Goal: Use online tool/utility: Utilize a website feature to perform a specific function

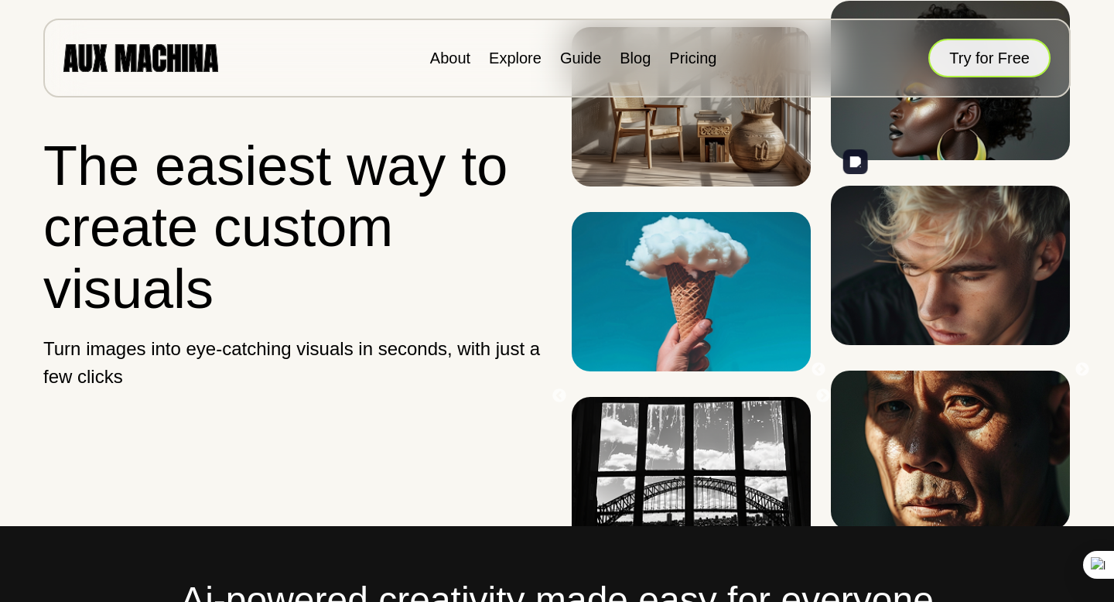
click at [1001, 59] on button "Try for Free" at bounding box center [989, 58] width 122 height 39
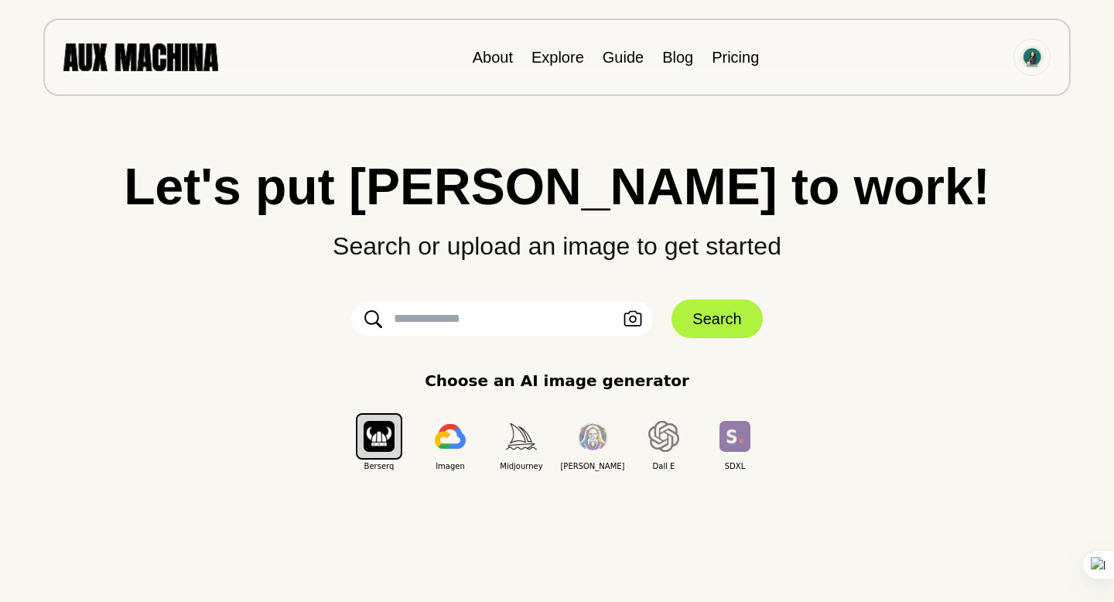
click at [505, 315] on input "text" at bounding box center [502, 319] width 302 height 34
paste input "**********"
type input "**********"
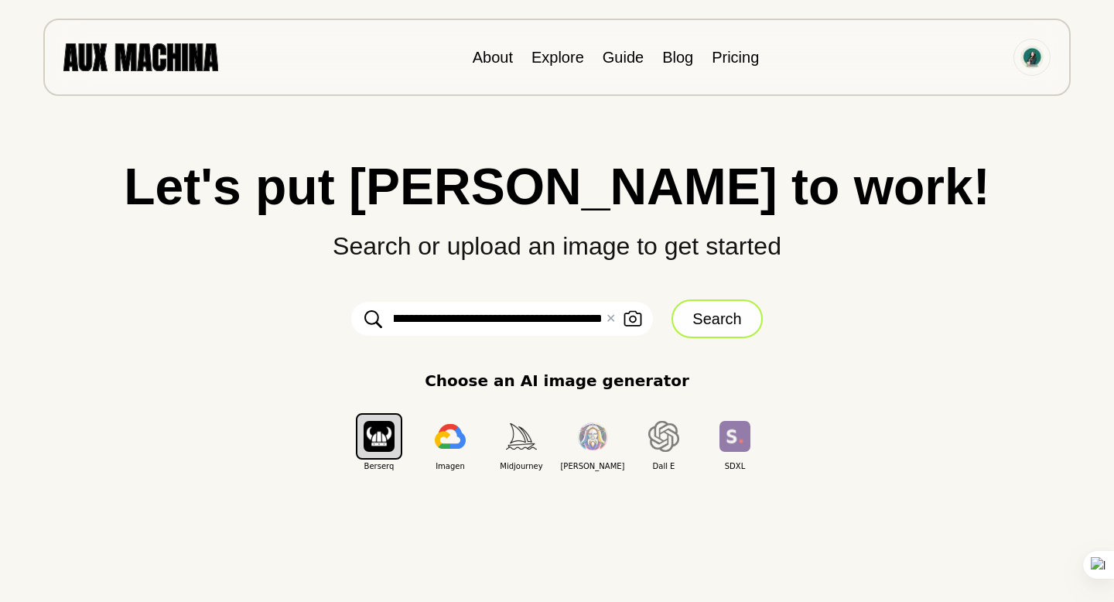
click at [730, 331] on button "Search" at bounding box center [716, 318] width 90 height 39
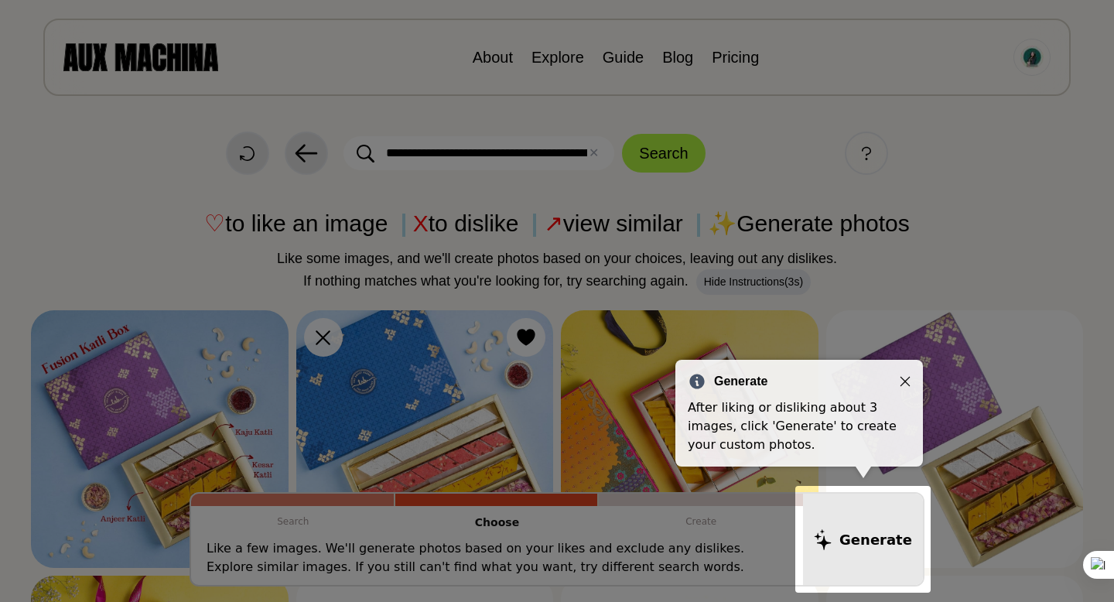
click at [901, 372] on div "Generate" at bounding box center [799, 381] width 223 height 19
click at [903, 384] on icon "Close" at bounding box center [905, 381] width 11 height 11
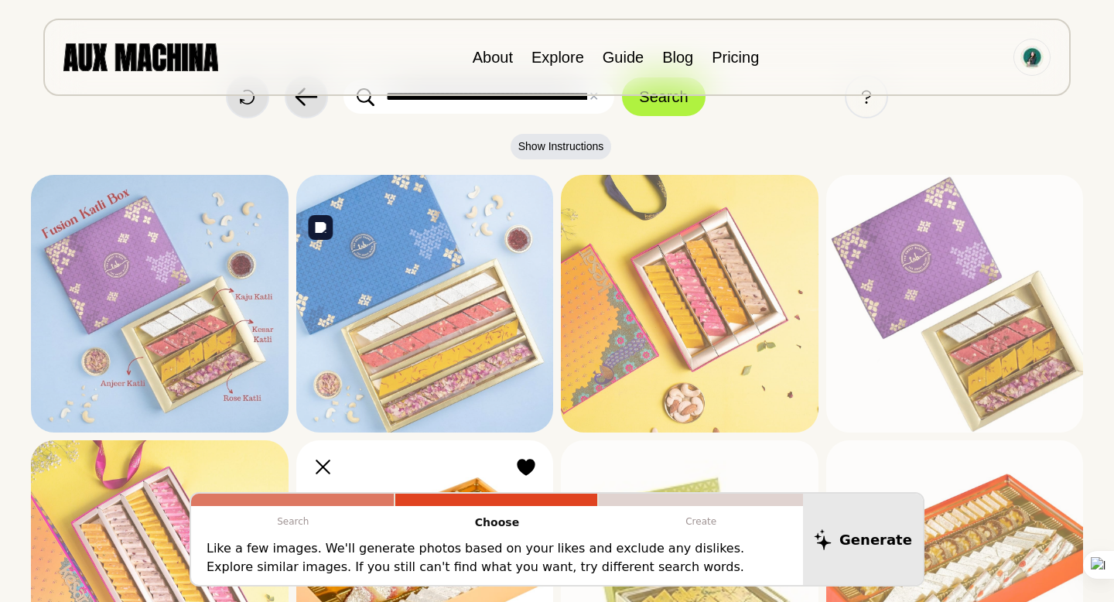
scroll to position [29, 0]
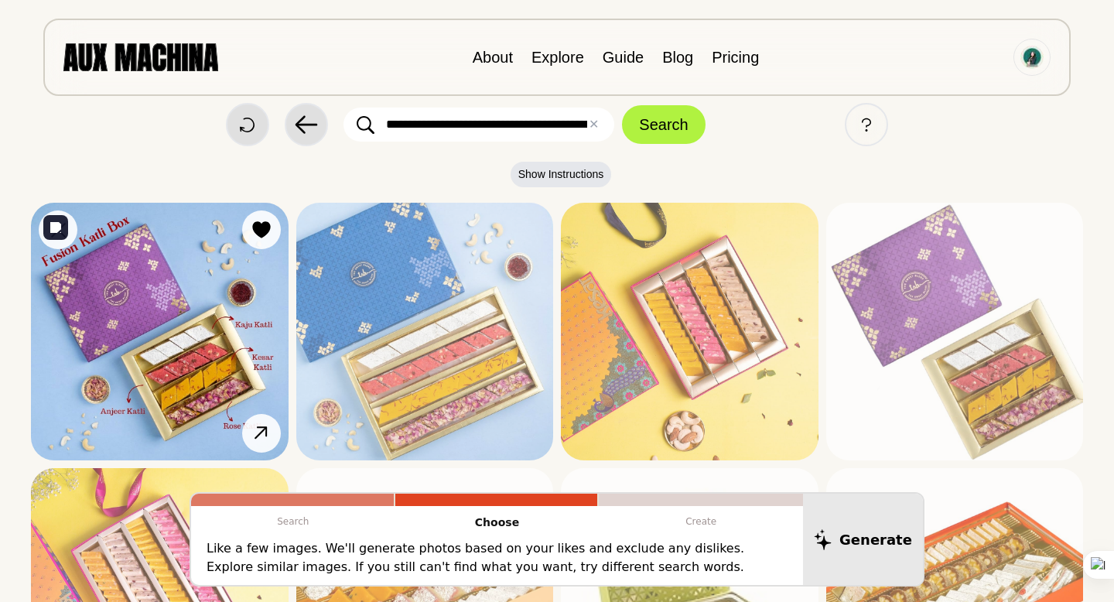
click at [173, 315] on img at bounding box center [160, 332] width 258 height 258
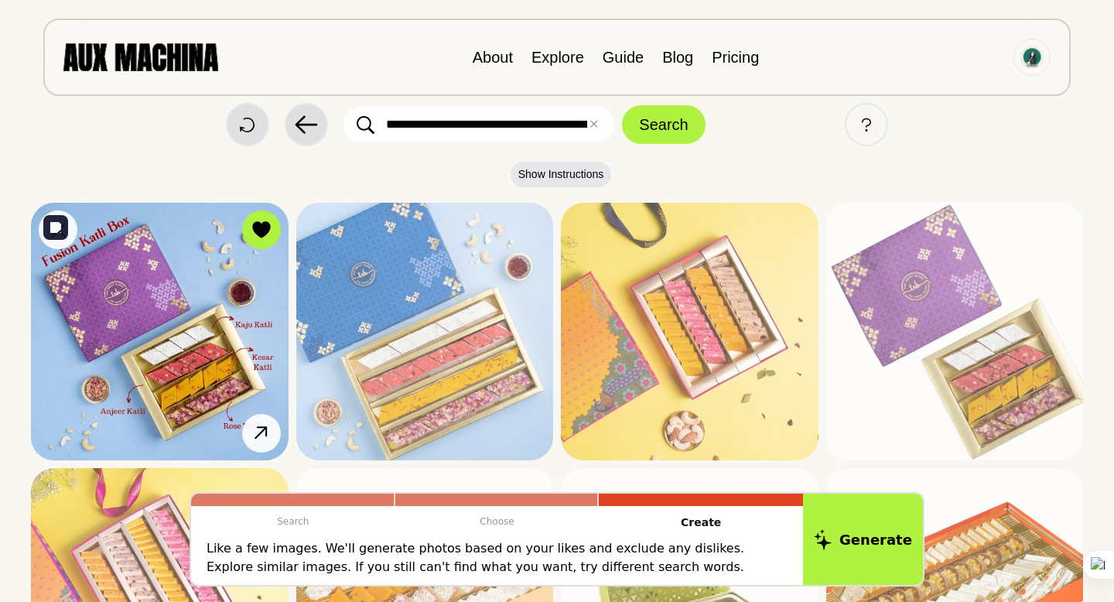
click at [174, 323] on img at bounding box center [160, 332] width 258 height 258
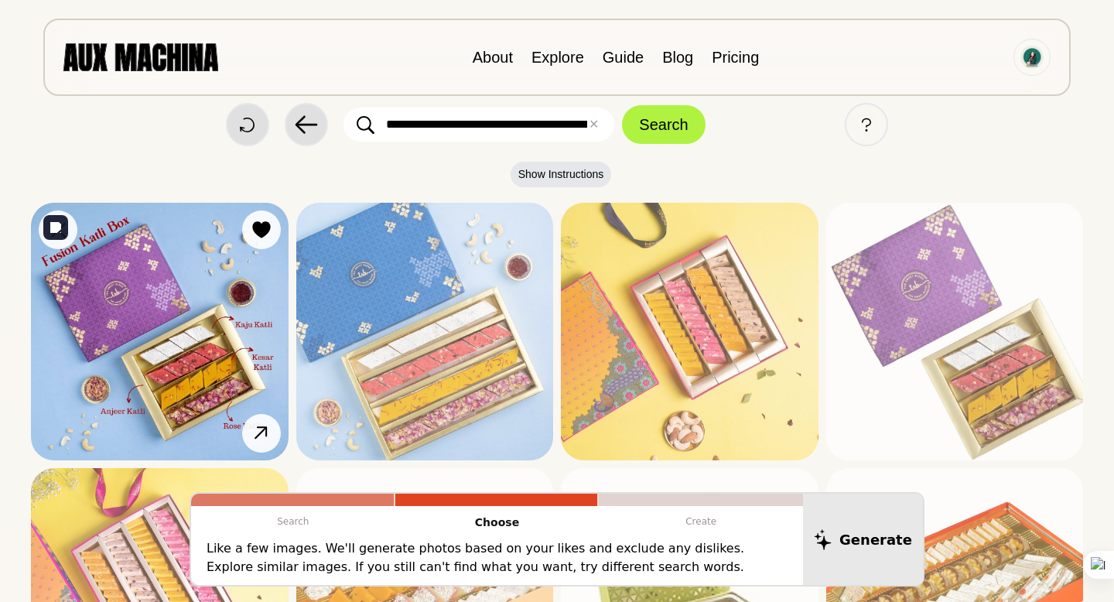
click at [174, 323] on img at bounding box center [160, 332] width 258 height 258
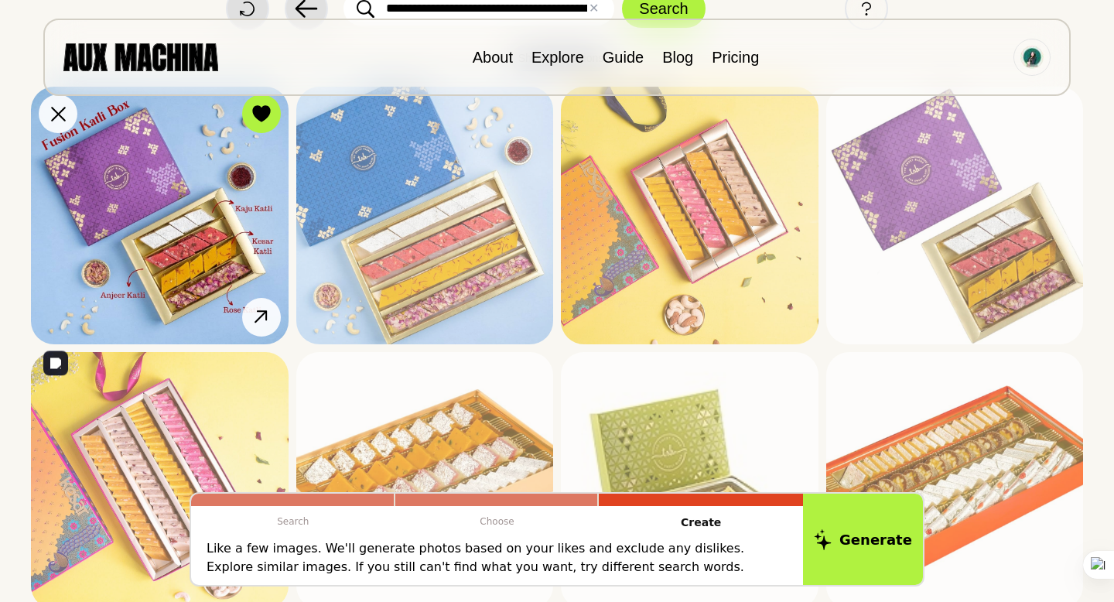
scroll to position [158, 0]
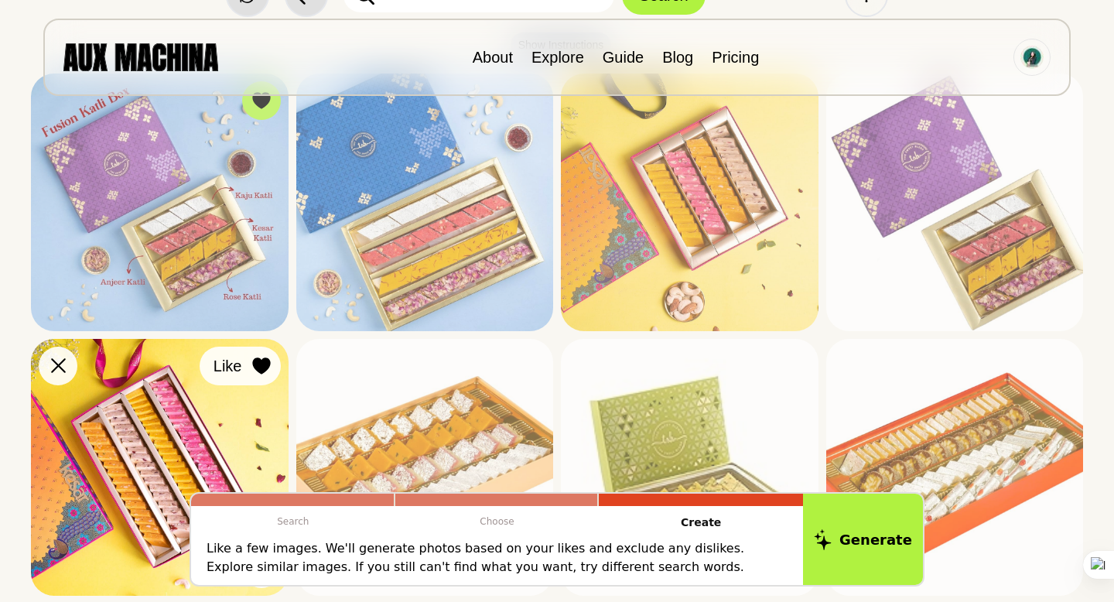
click at [261, 370] on icon at bounding box center [261, 365] width 18 height 17
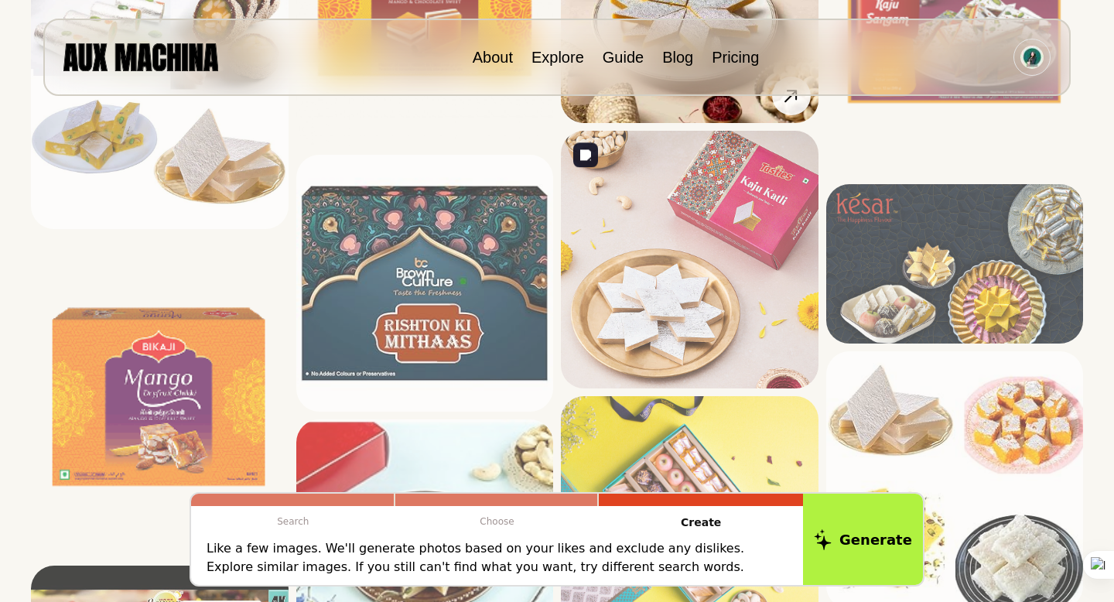
scroll to position [2327, 0]
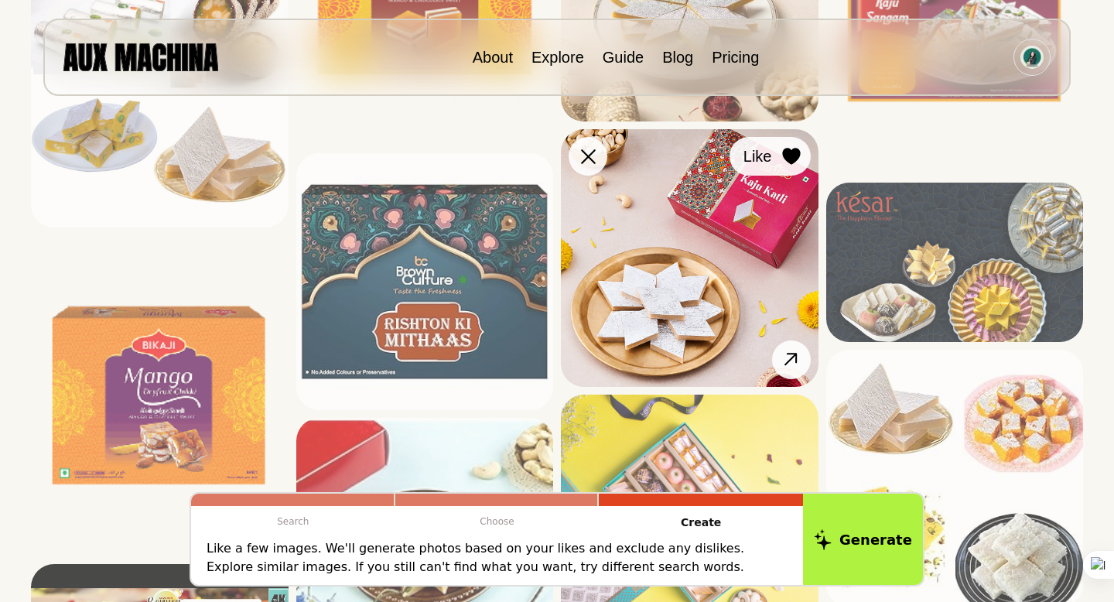
click at [797, 151] on icon at bounding box center [791, 157] width 18 height 17
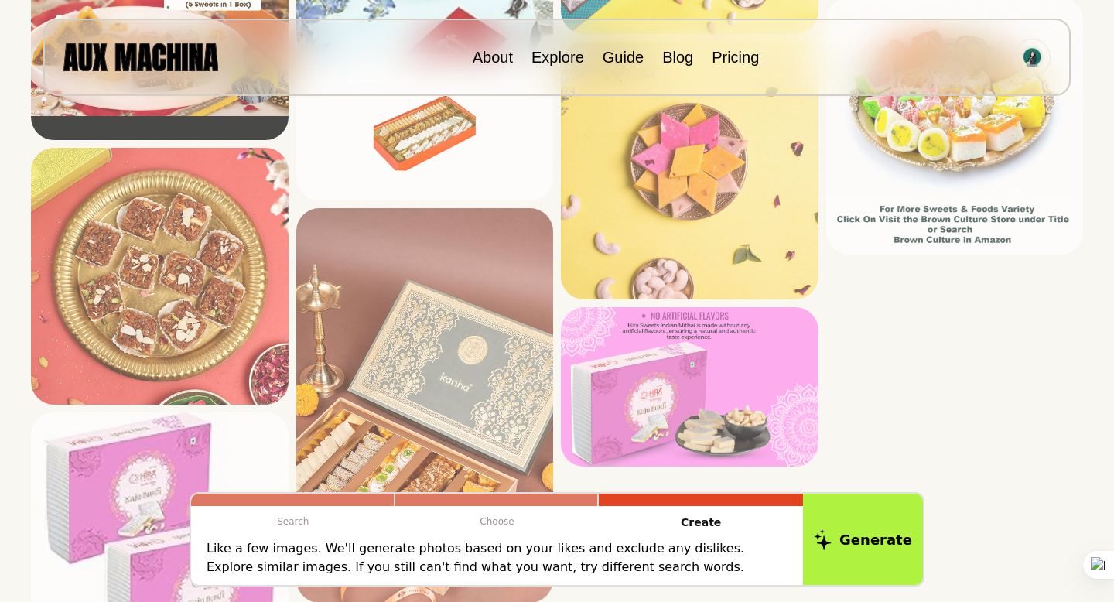
scroll to position [3000, 0]
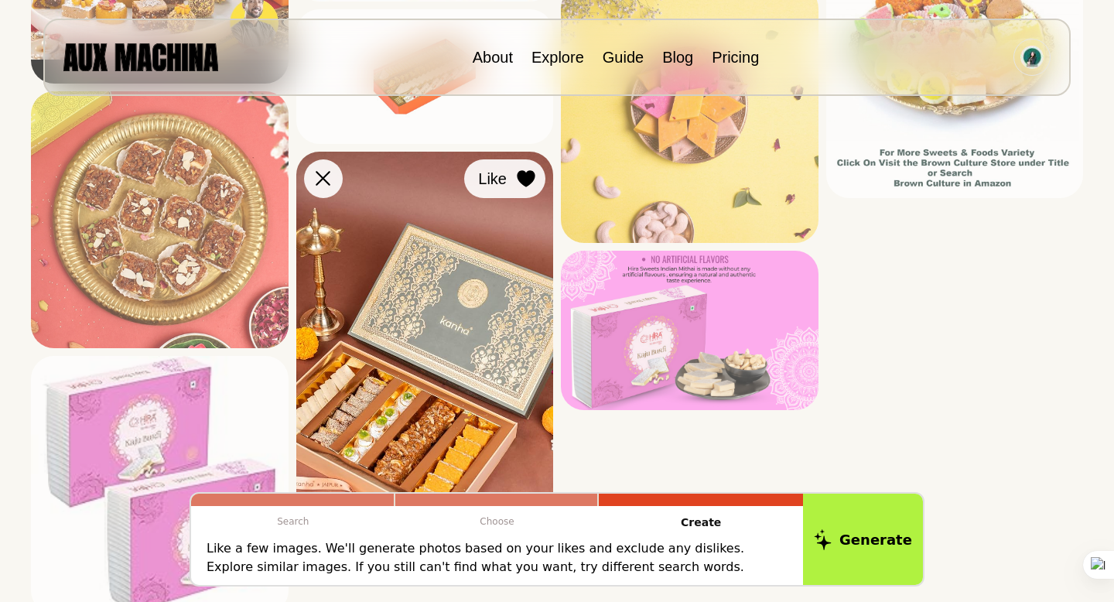
click at [530, 178] on icon at bounding box center [526, 178] width 18 height 17
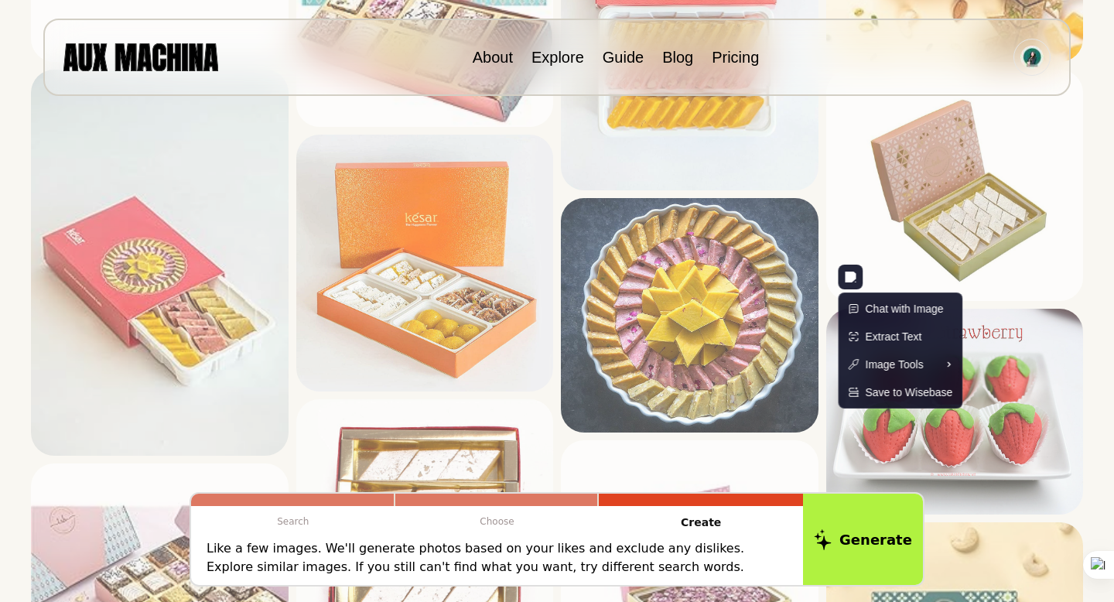
scroll to position [1221, 0]
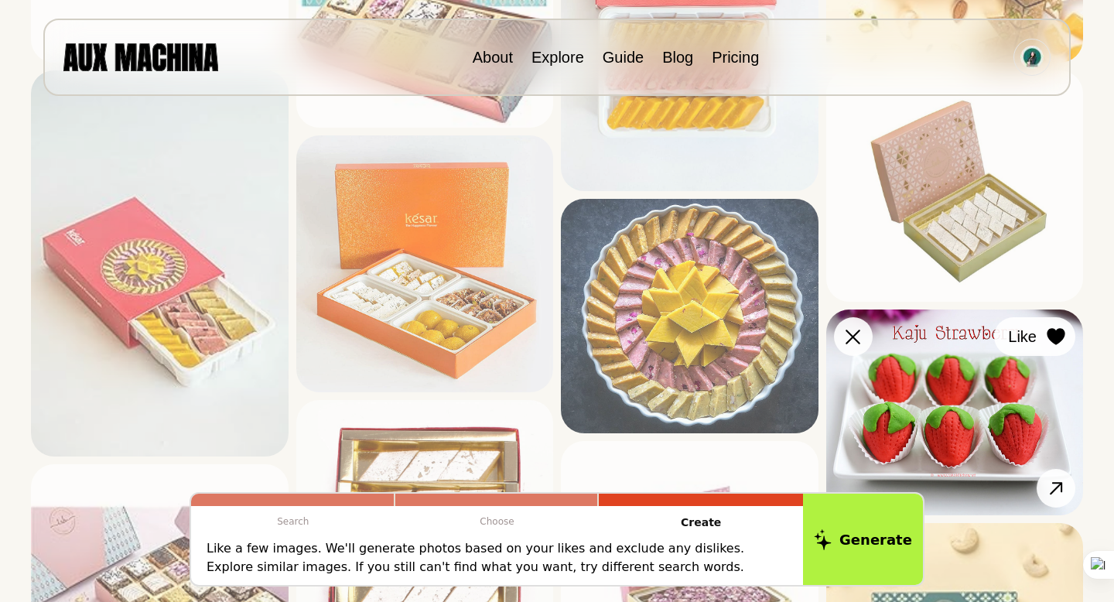
click at [1063, 337] on icon at bounding box center [1056, 336] width 18 height 17
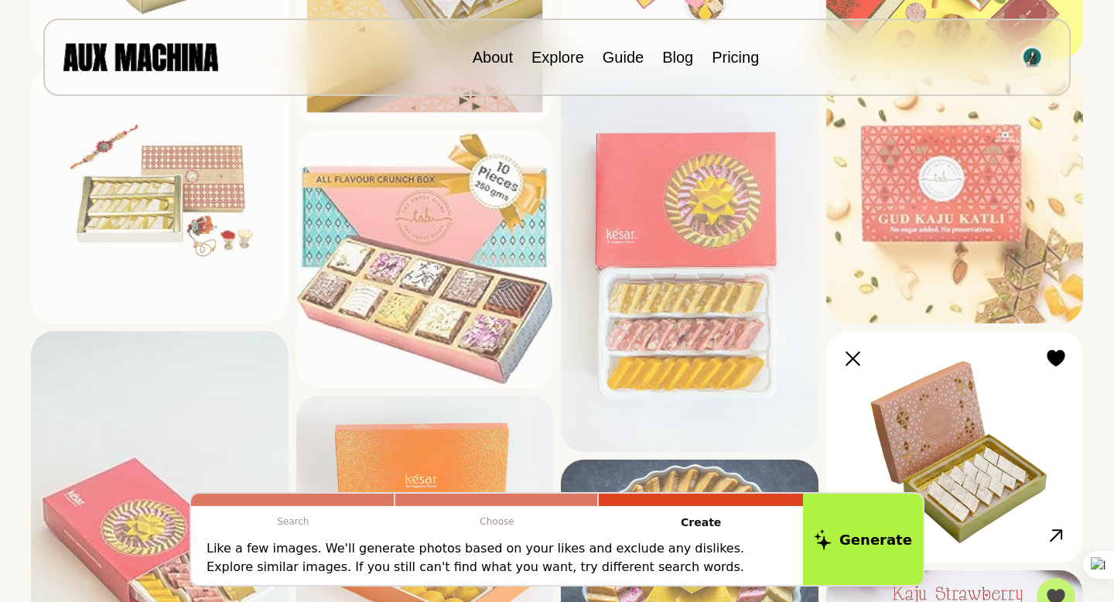
scroll to position [958, 0]
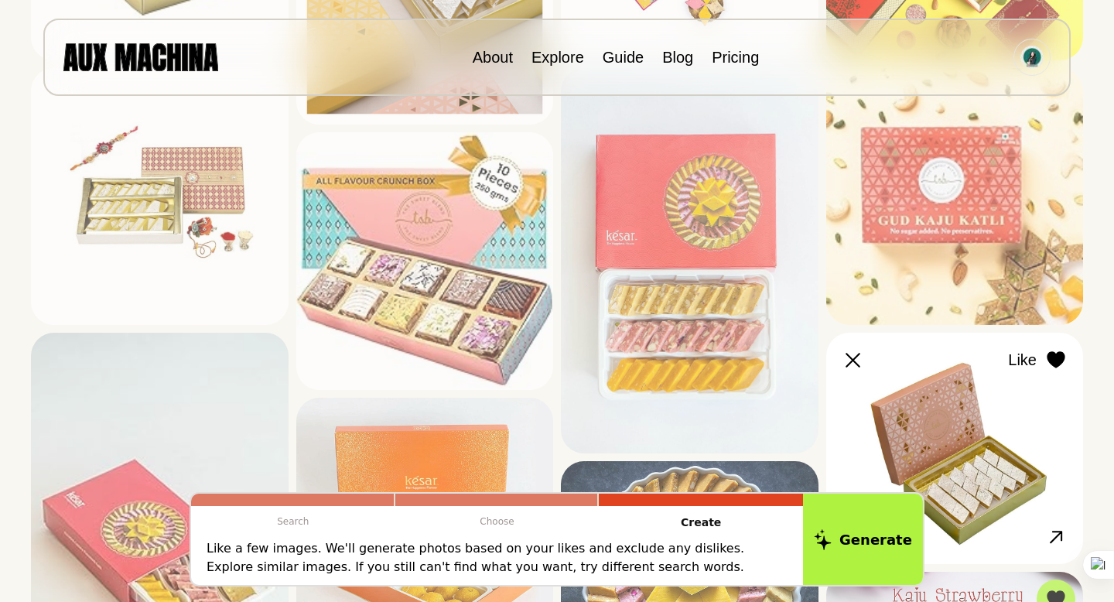
click at [1057, 359] on icon at bounding box center [1056, 359] width 18 height 17
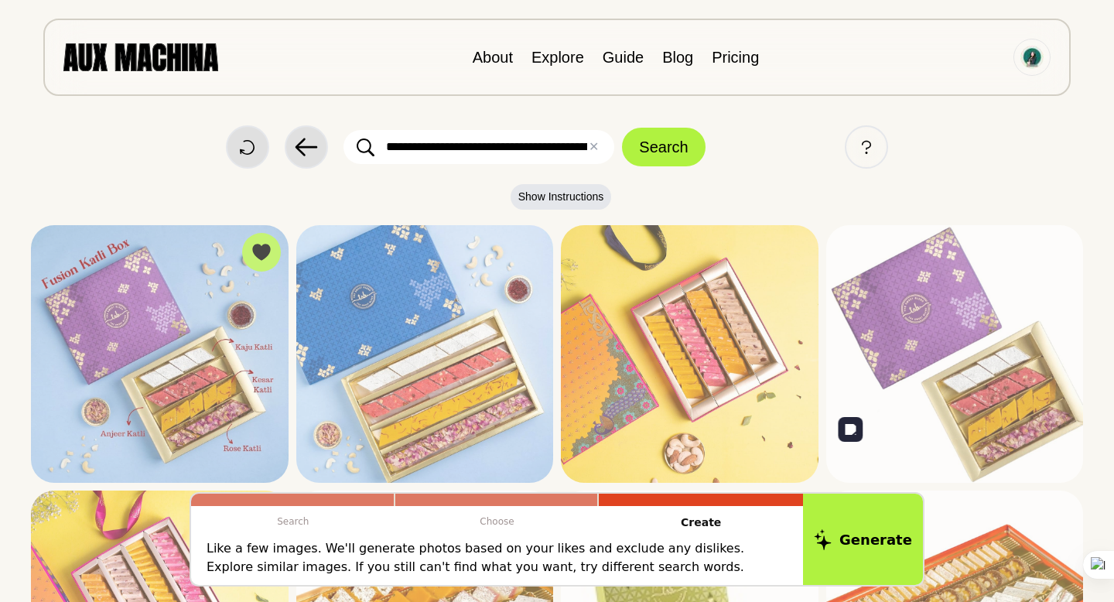
scroll to position [0, 0]
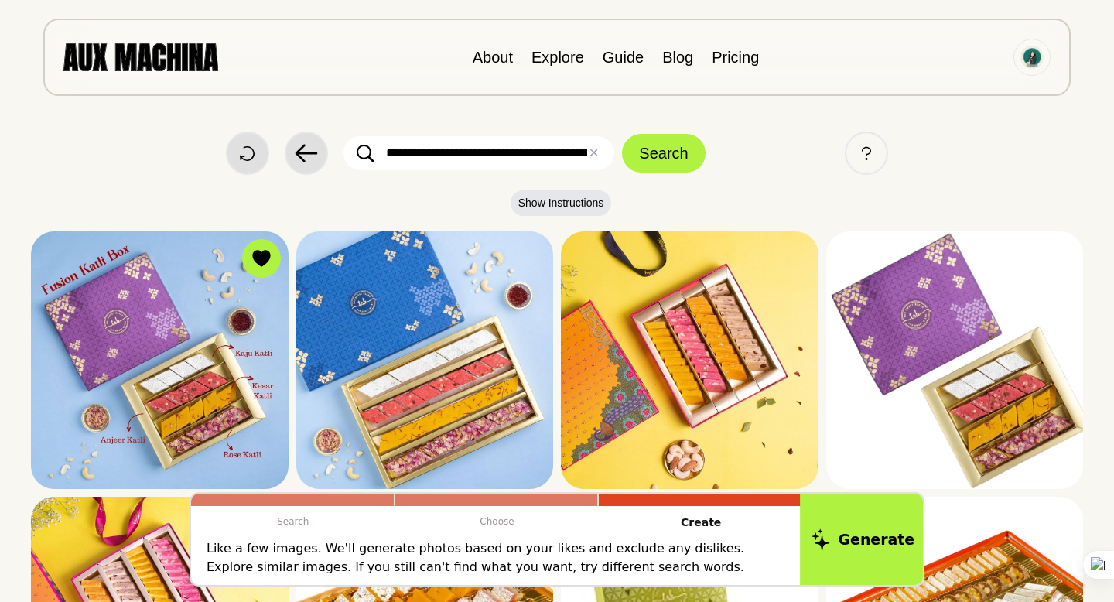
click at [863, 554] on button "Generate" at bounding box center [863, 539] width 126 height 96
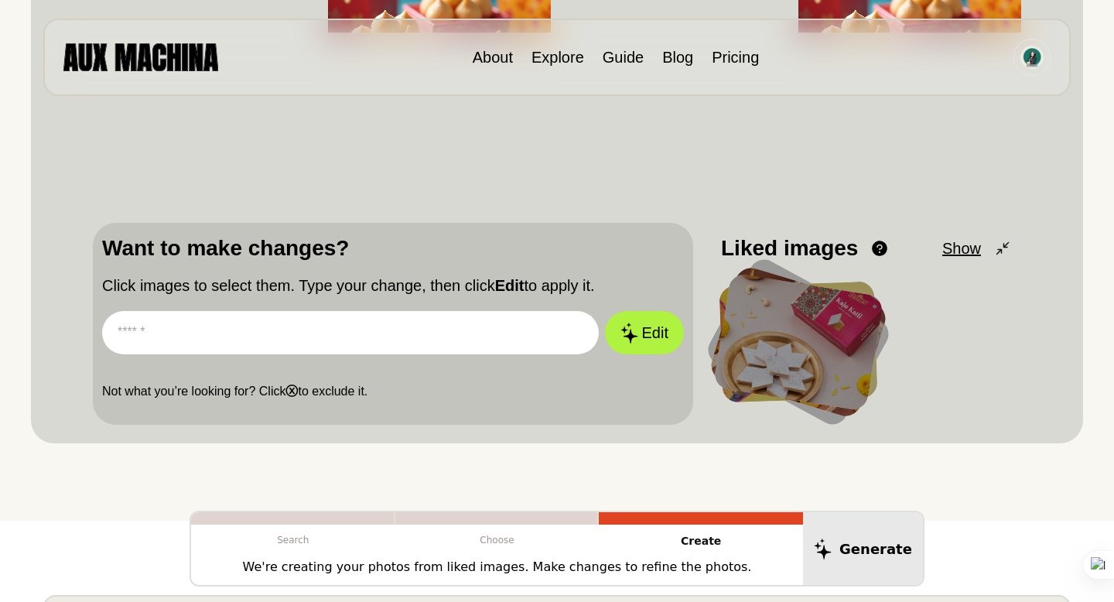
scroll to position [333, 0]
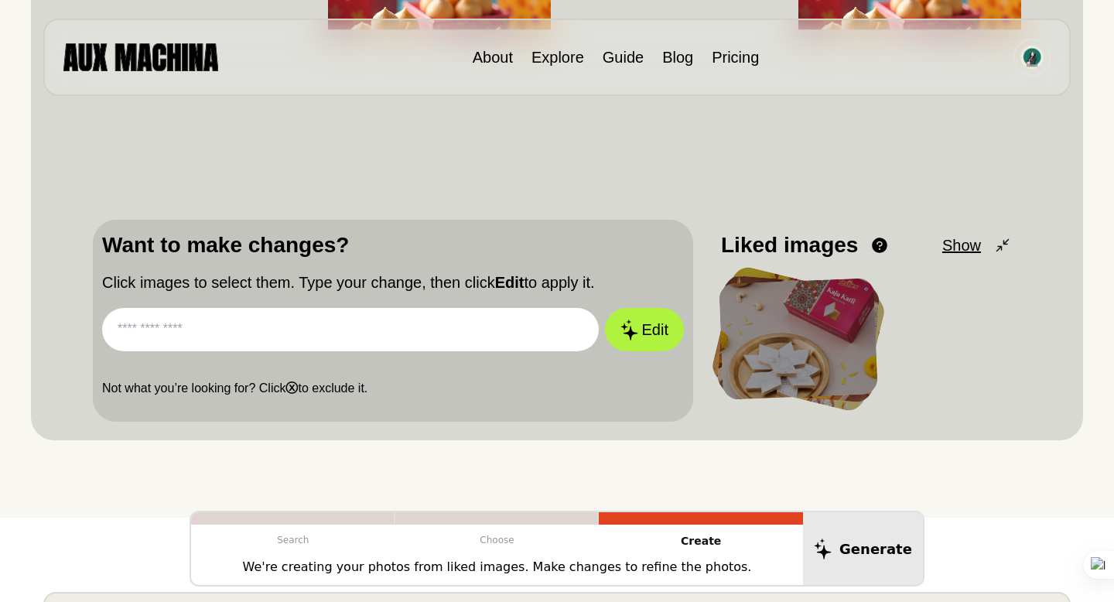
click at [518, 326] on input "text" at bounding box center [350, 329] width 497 height 43
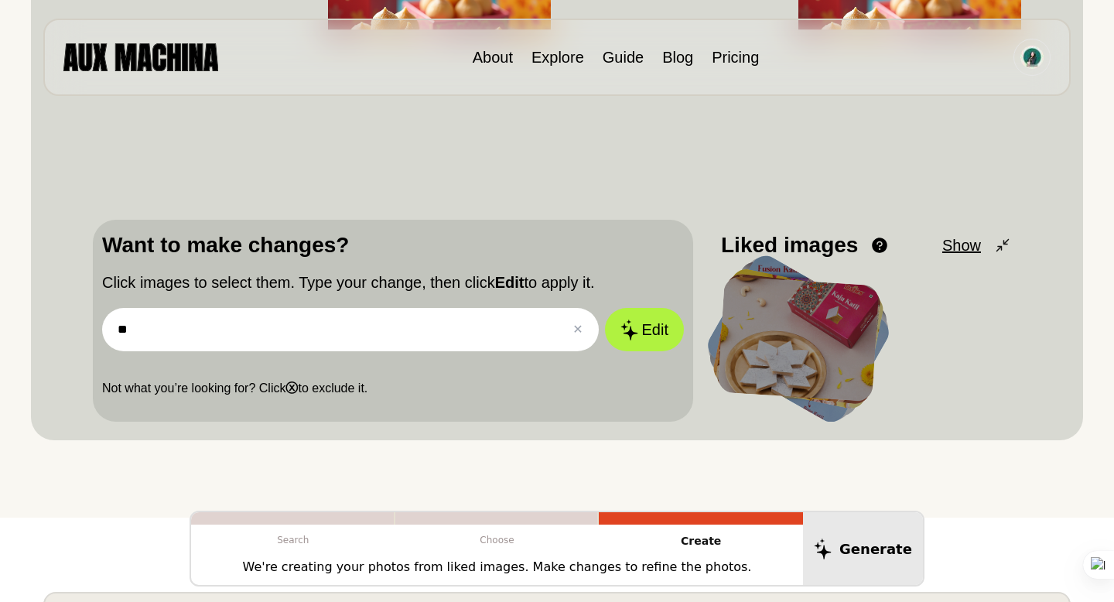
type input "*"
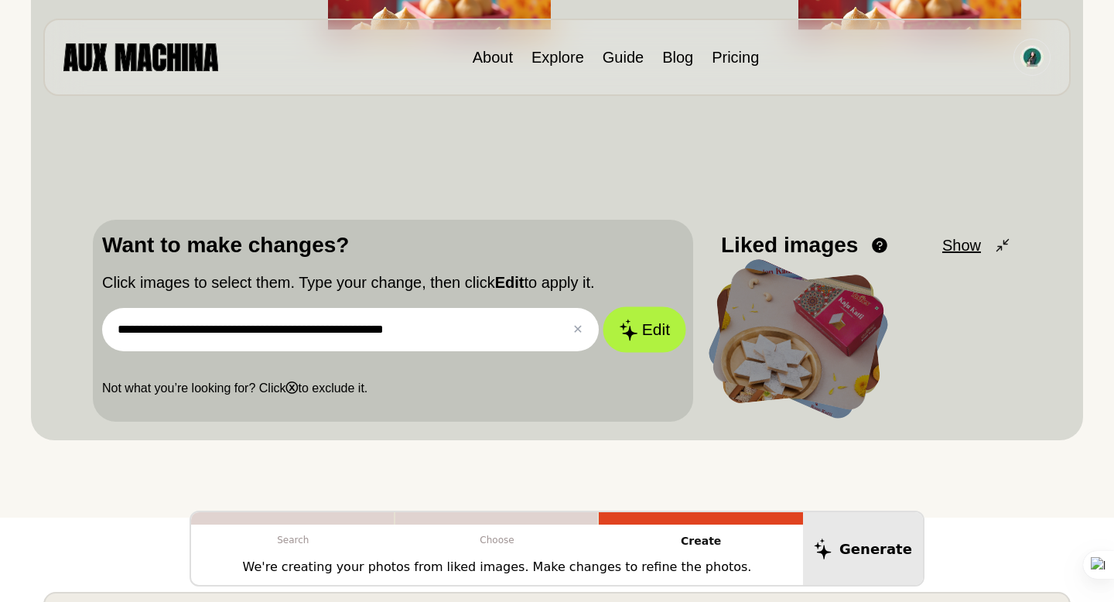
type input "**********"
click at [650, 313] on button "Edit" at bounding box center [645, 330] width 84 height 46
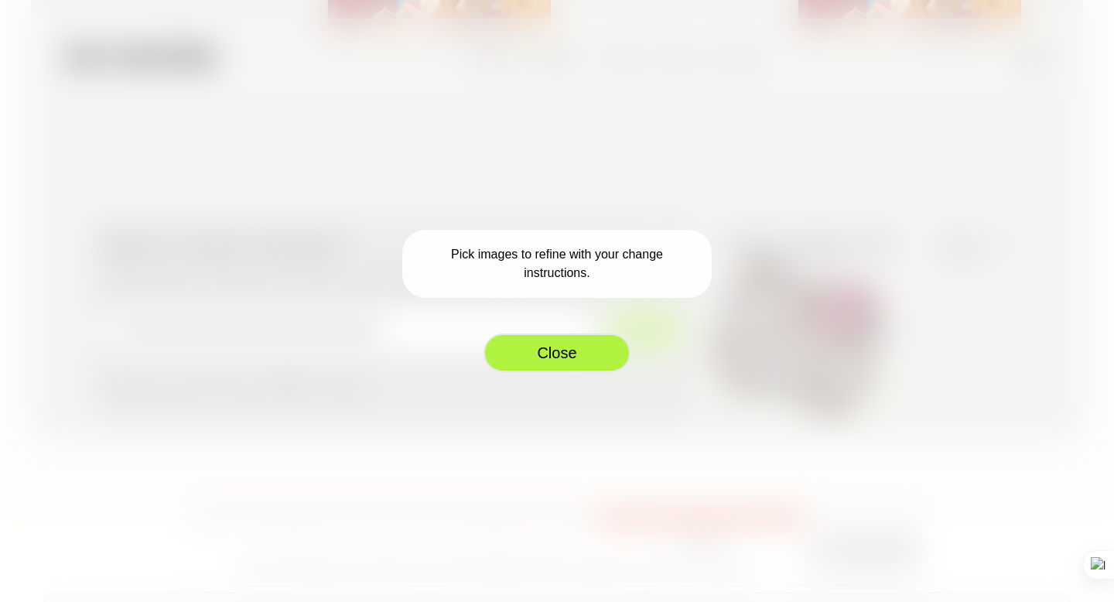
click at [586, 364] on button "Close" at bounding box center [556, 352] width 147 height 39
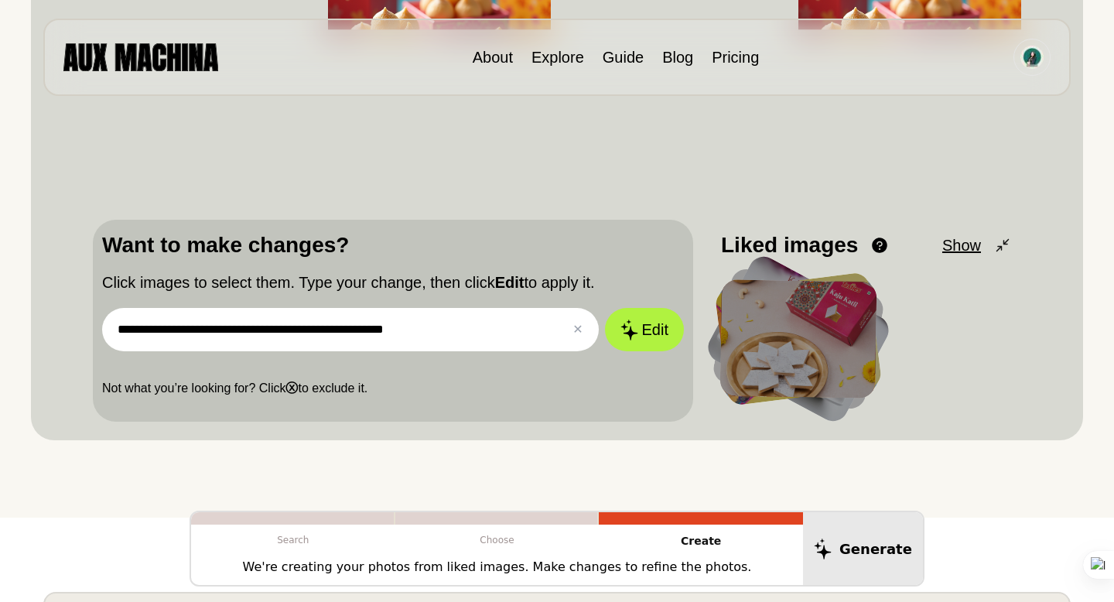
click at [825, 357] on div at bounding box center [798, 338] width 157 height 119
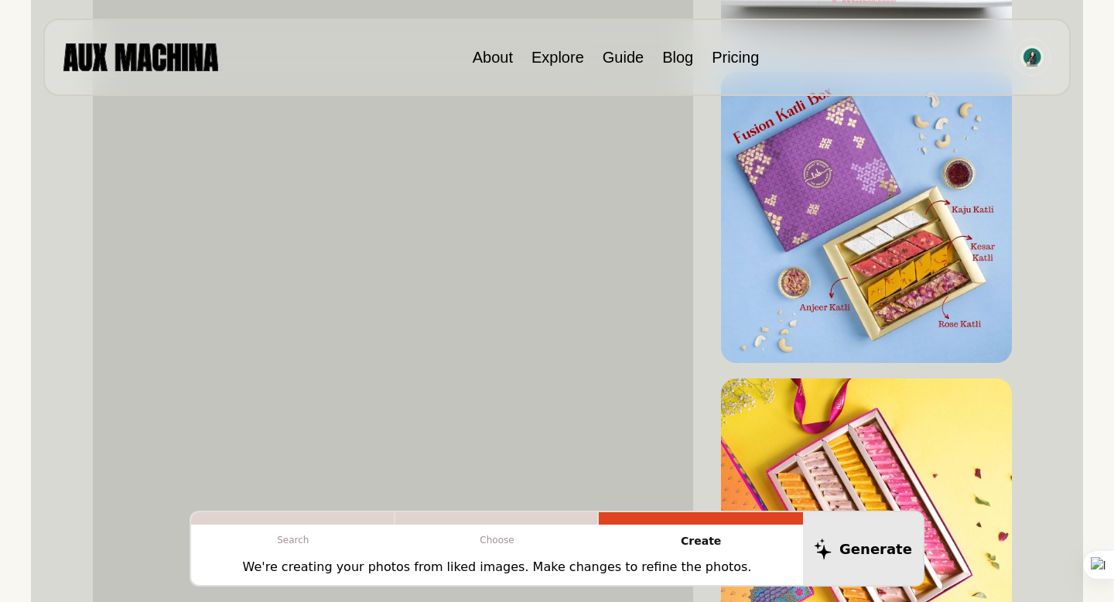
scroll to position [1176, 0]
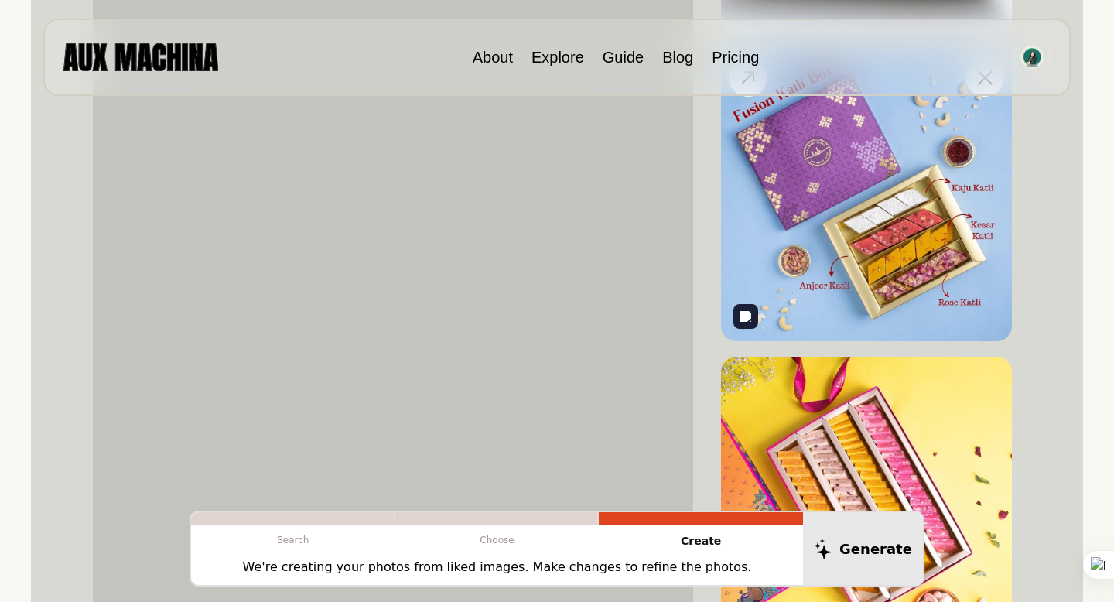
click at [835, 210] on img at bounding box center [866, 195] width 291 height 291
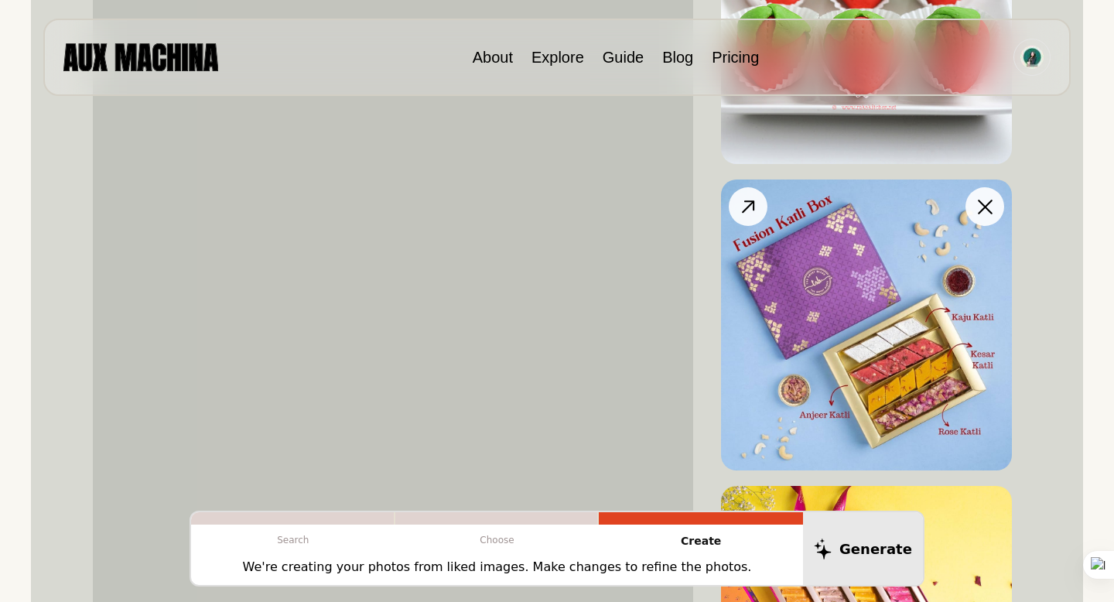
scroll to position [1041, 0]
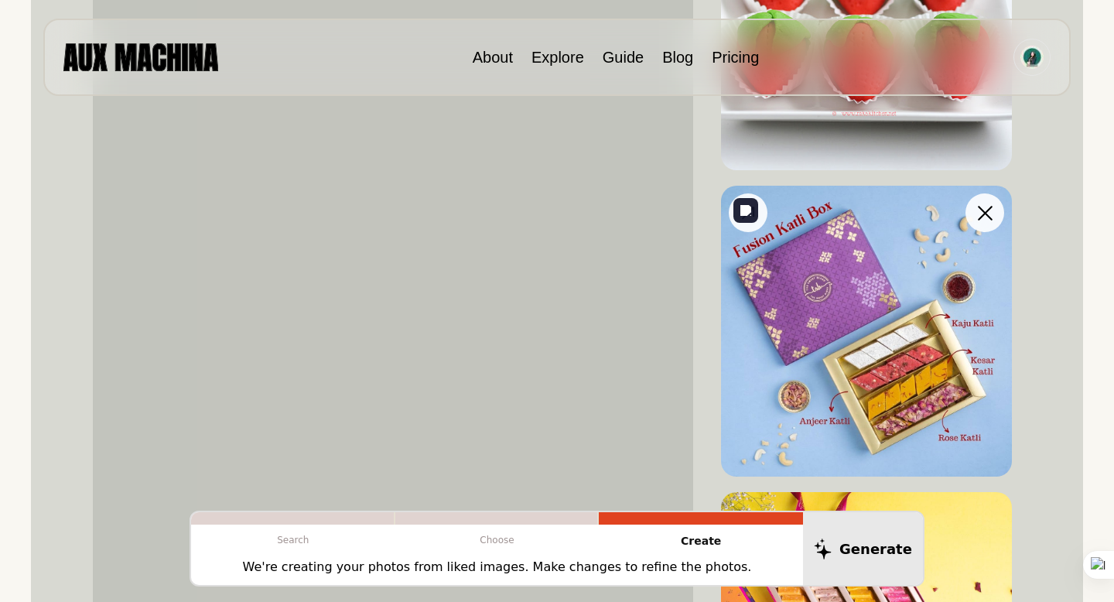
click at [839, 282] on img at bounding box center [866, 331] width 291 height 291
click at [882, 370] on img at bounding box center [866, 331] width 291 height 291
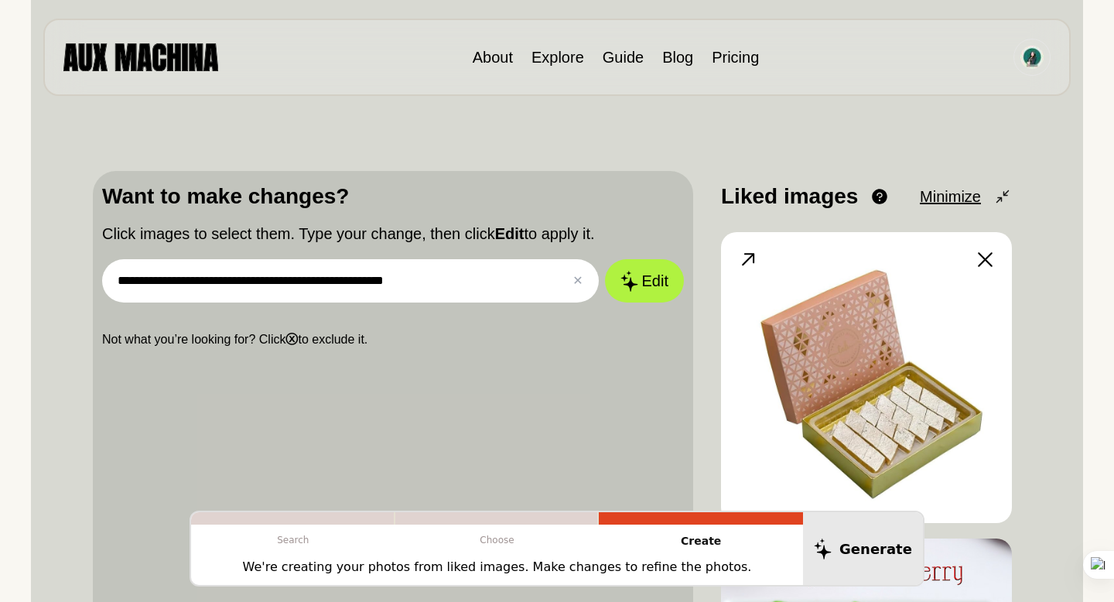
scroll to position [376, 0]
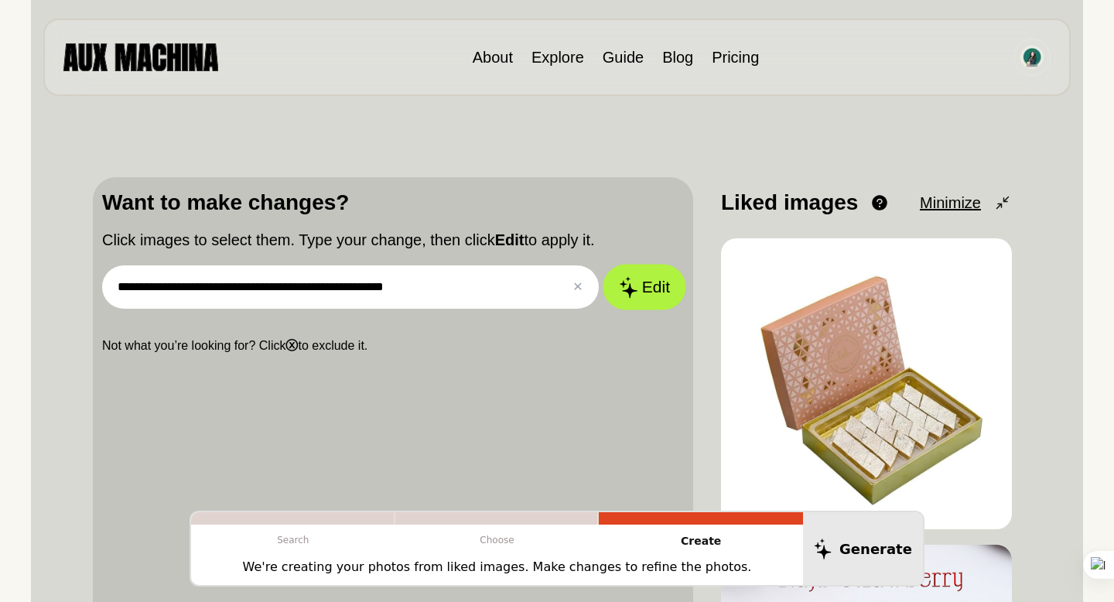
click at [637, 278] on icon at bounding box center [628, 287] width 19 height 22
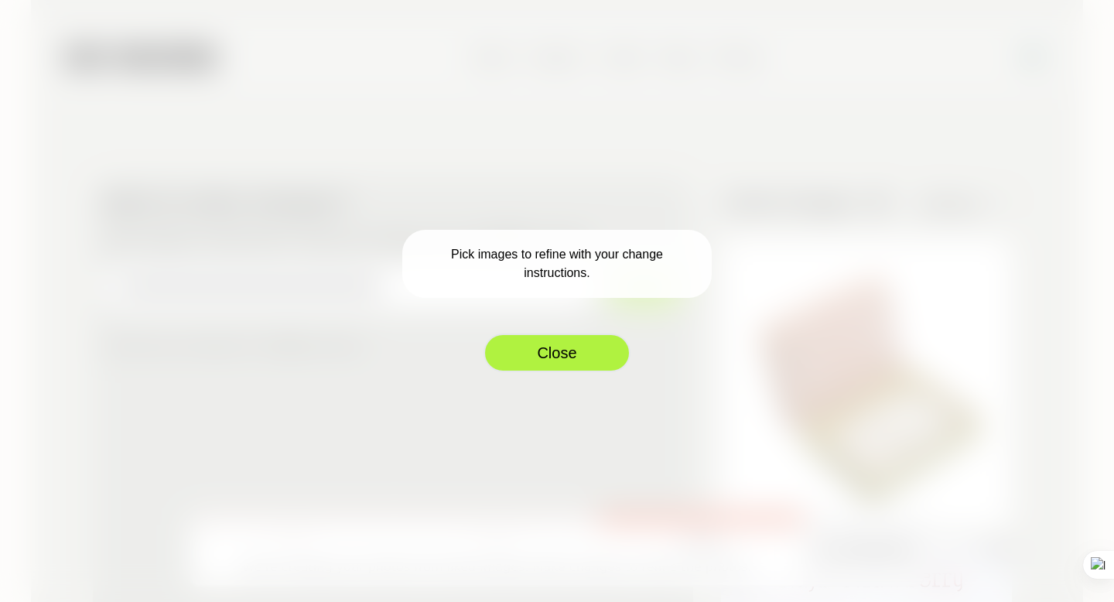
click at [585, 345] on button "Close" at bounding box center [556, 352] width 147 height 39
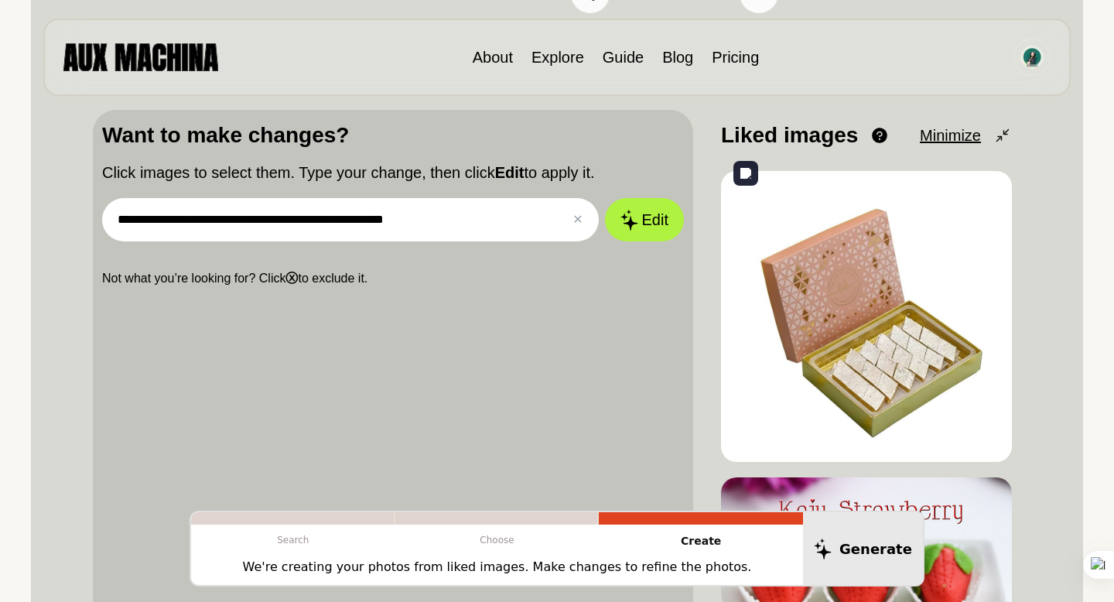
scroll to position [467, 0]
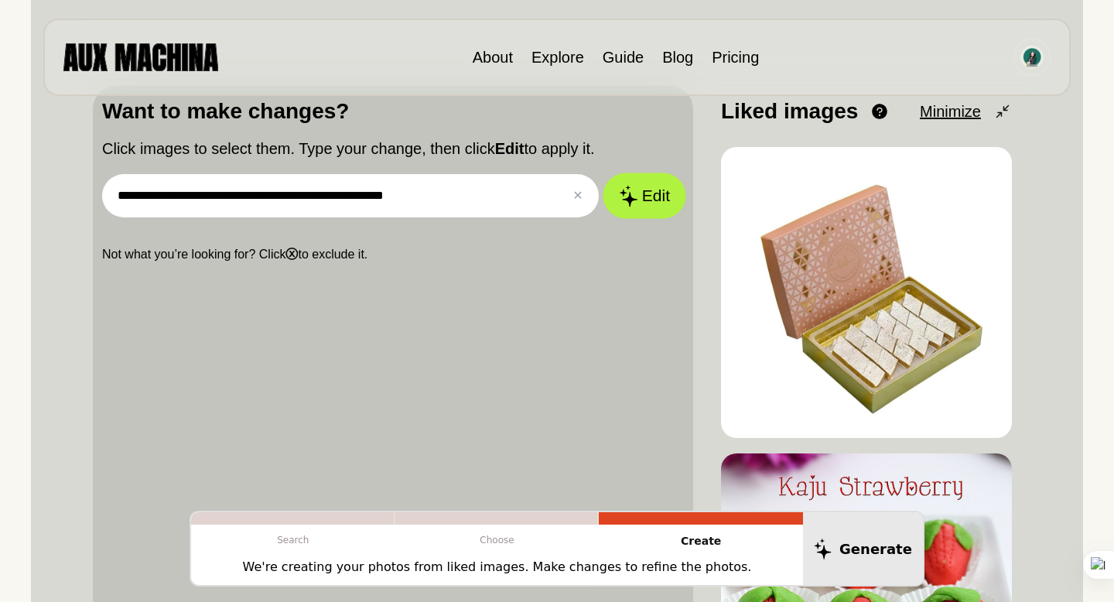
click at [656, 196] on button "Edit" at bounding box center [645, 196] width 84 height 46
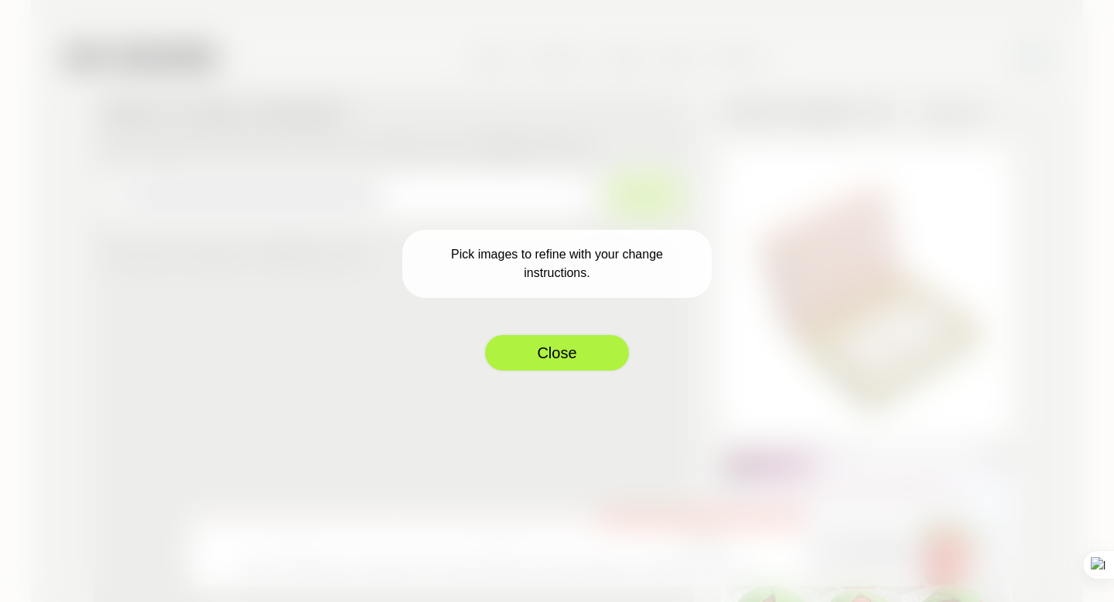
click at [562, 352] on button "Close" at bounding box center [556, 352] width 147 height 39
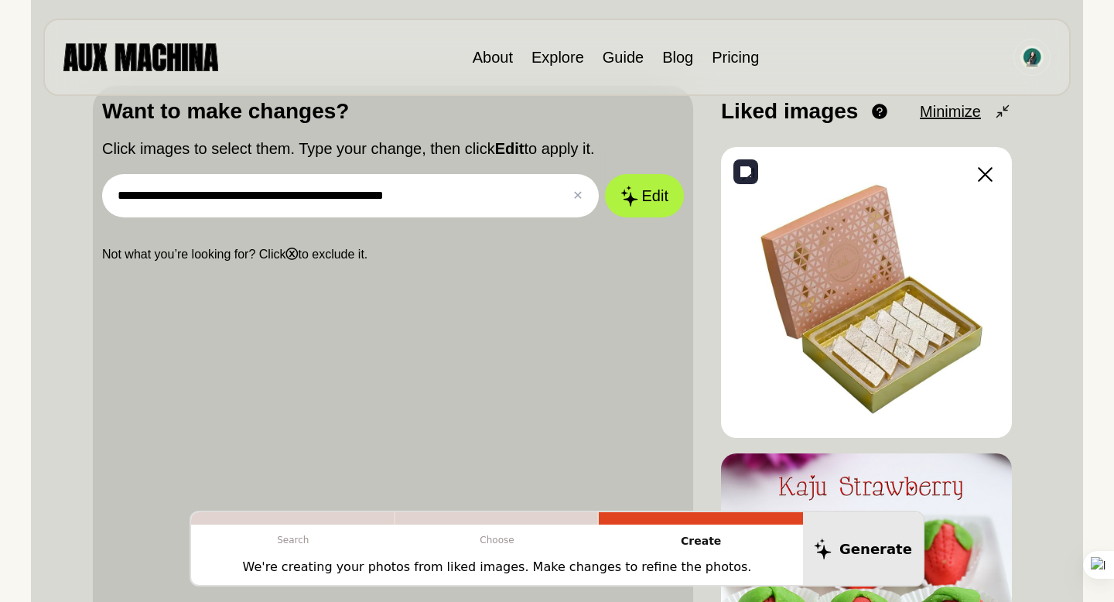
click at [827, 283] on img at bounding box center [866, 292] width 291 height 291
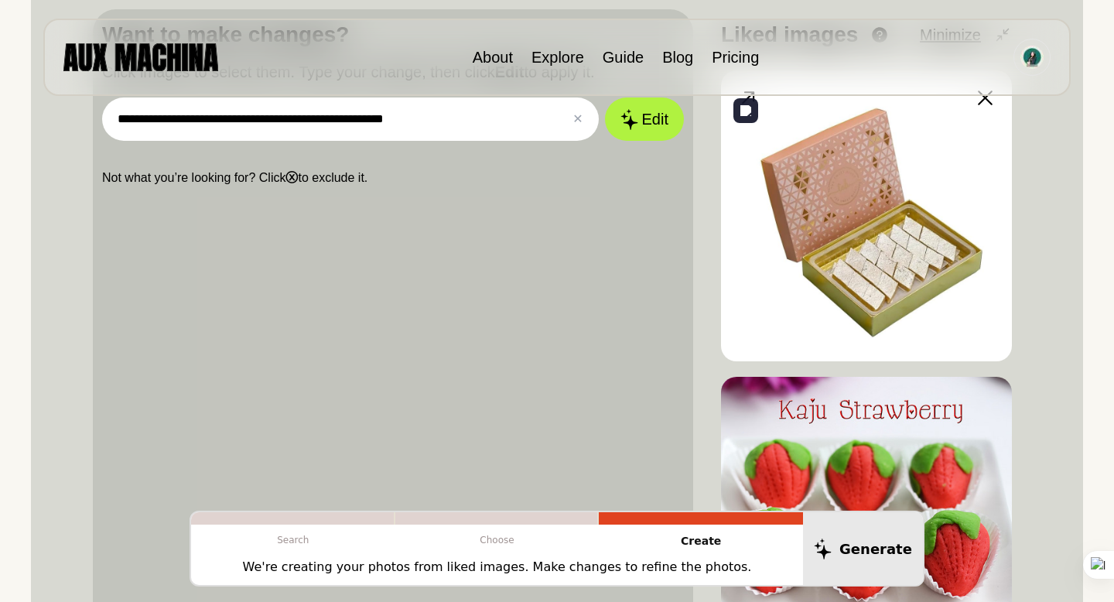
scroll to position [554, 0]
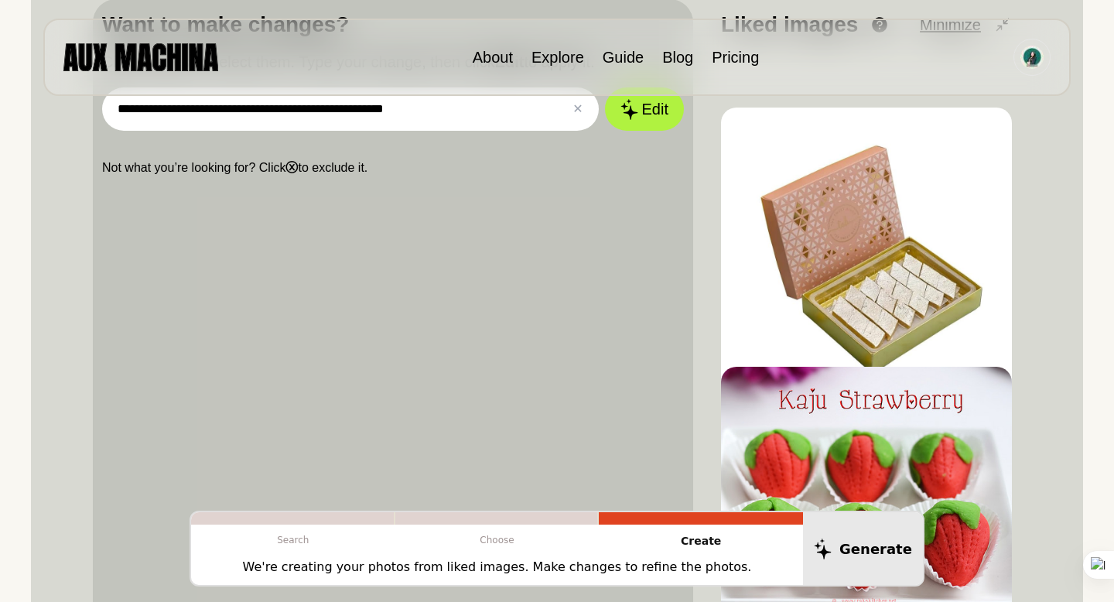
drag, startPoint x: 799, startPoint y: 207, endPoint x: 638, endPoint y: 249, distance: 166.4
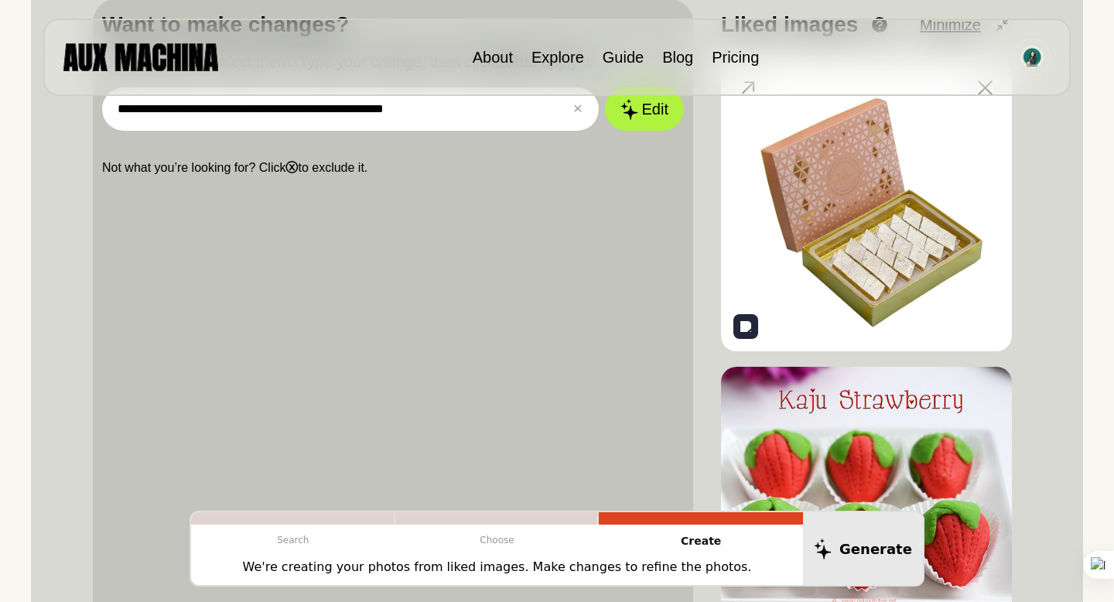
click at [883, 280] on img at bounding box center [866, 205] width 291 height 291
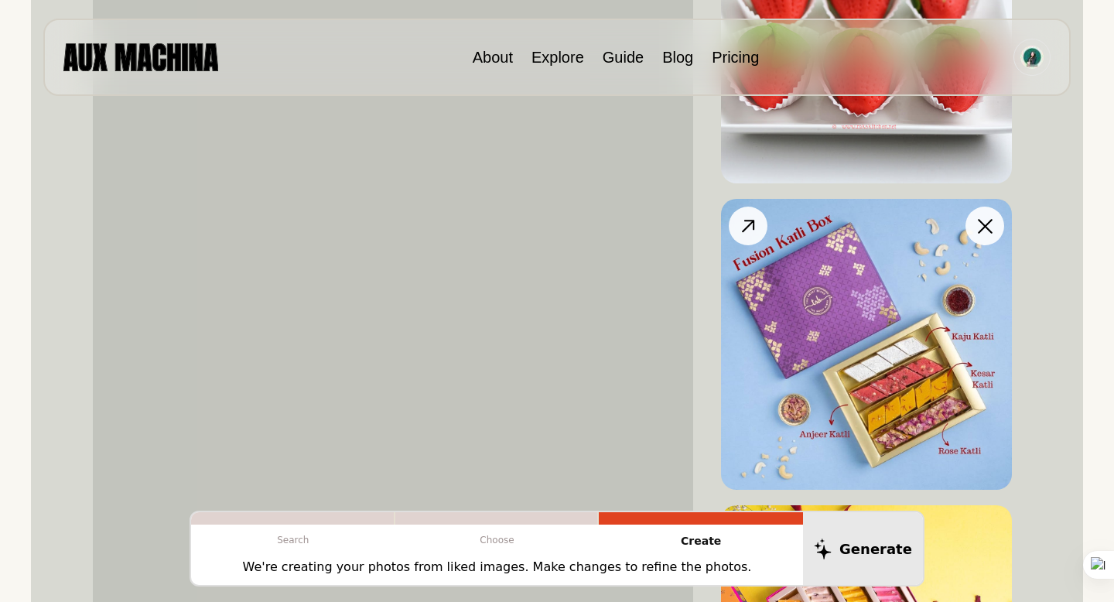
scroll to position [1070, 0]
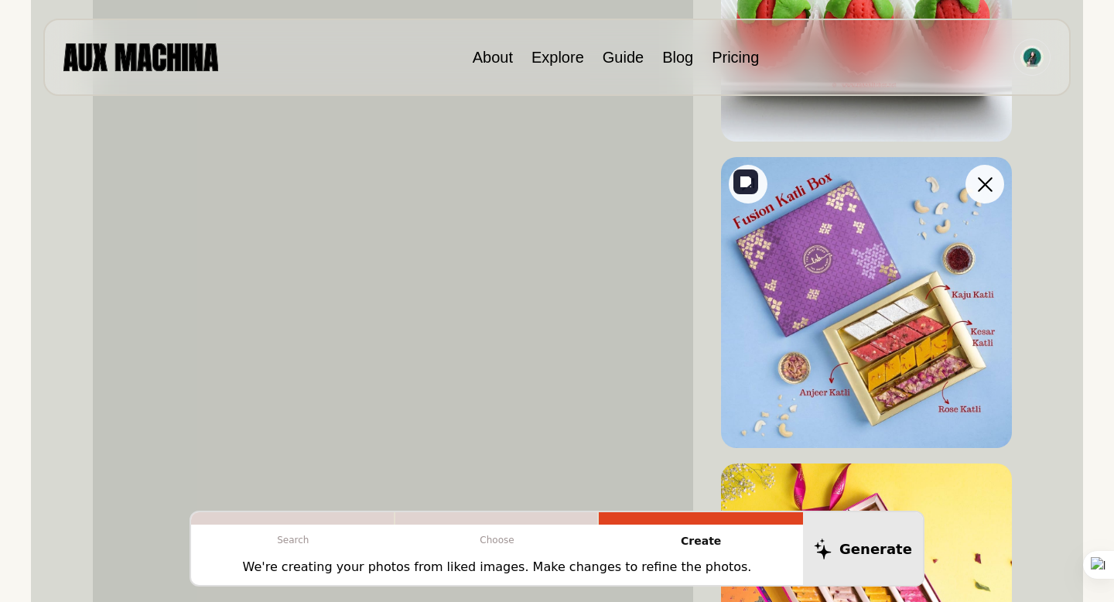
click at [822, 323] on img at bounding box center [866, 302] width 291 height 291
click at [869, 325] on img at bounding box center [866, 302] width 291 height 291
click at [900, 317] on img at bounding box center [866, 302] width 291 height 291
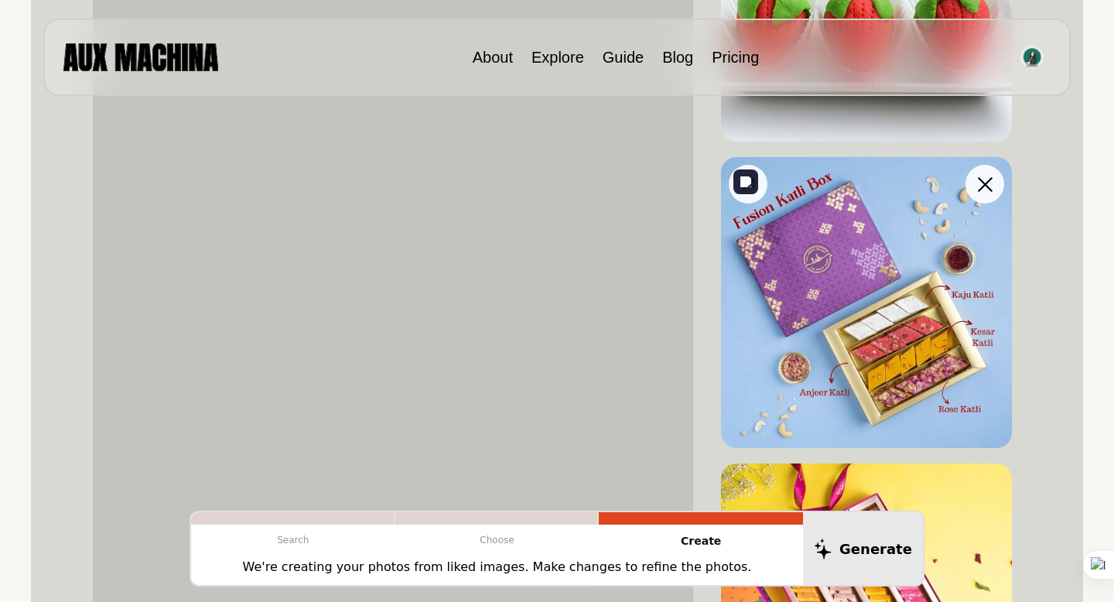
click at [881, 267] on img at bounding box center [866, 302] width 291 height 291
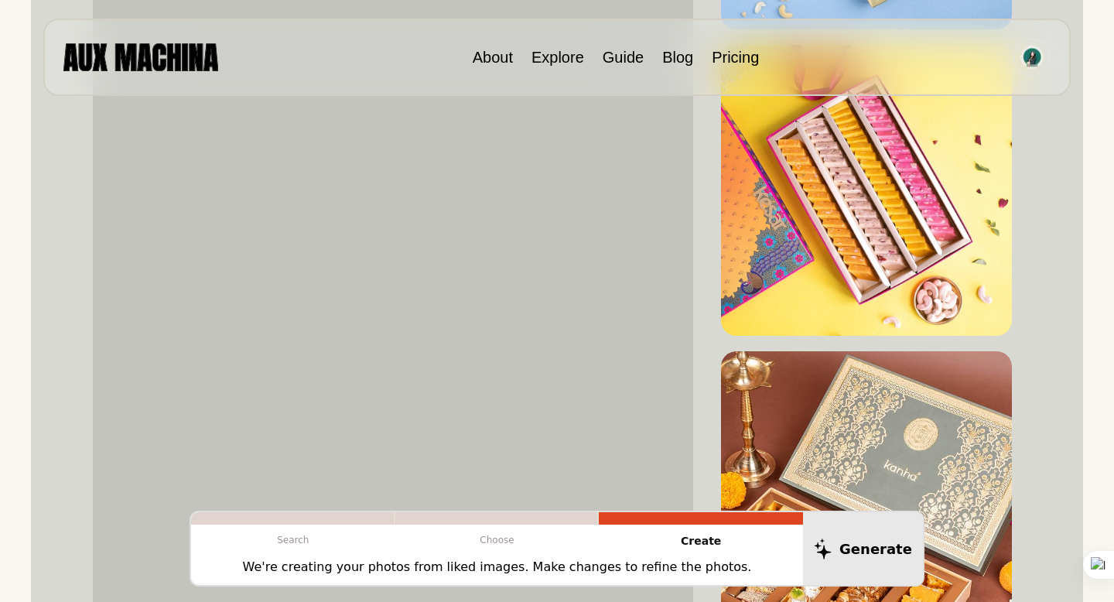
scroll to position [1517, 0]
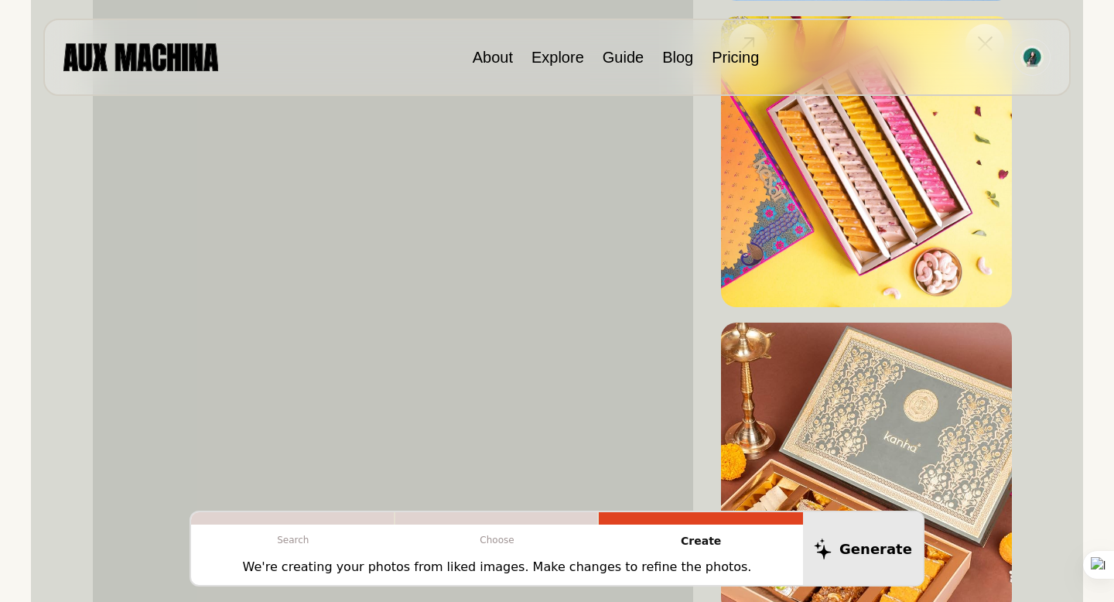
click at [862, 176] on img at bounding box center [866, 161] width 291 height 291
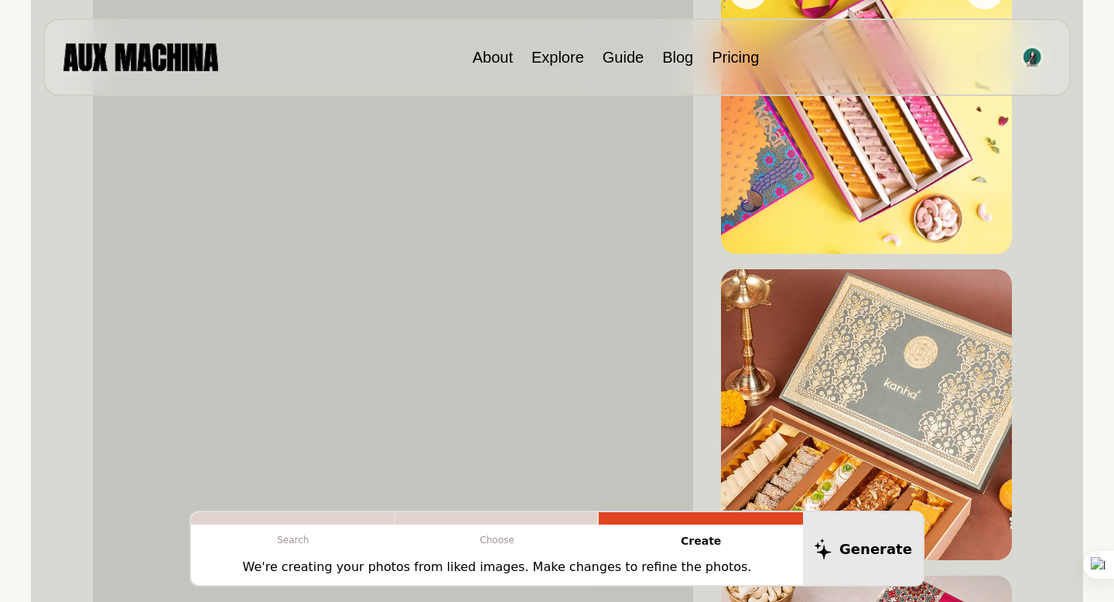
scroll to position [1648, 0]
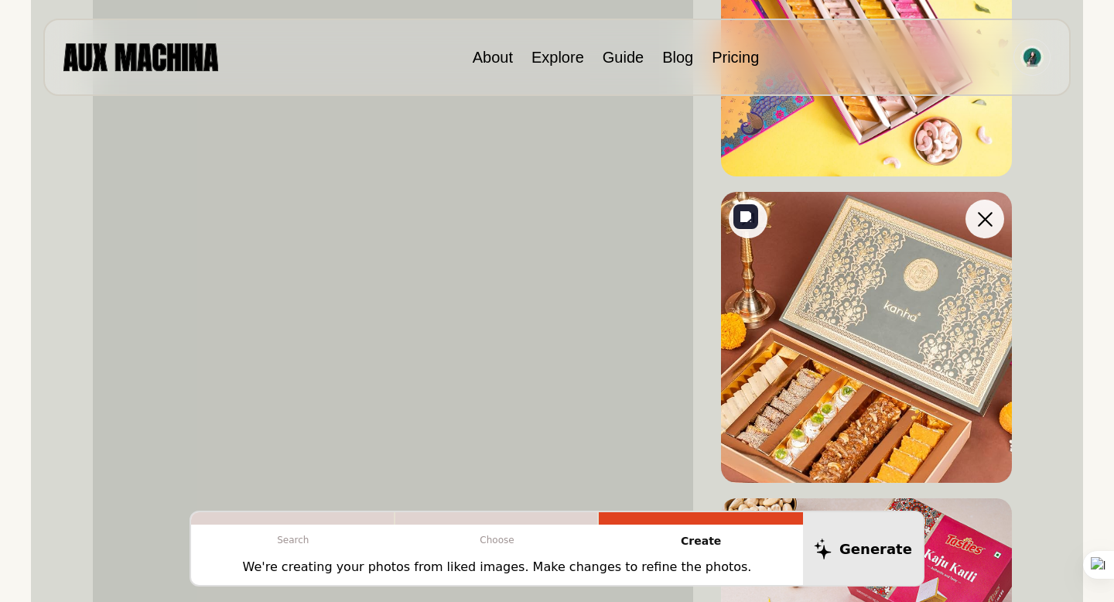
click at [851, 328] on img at bounding box center [866, 337] width 291 height 291
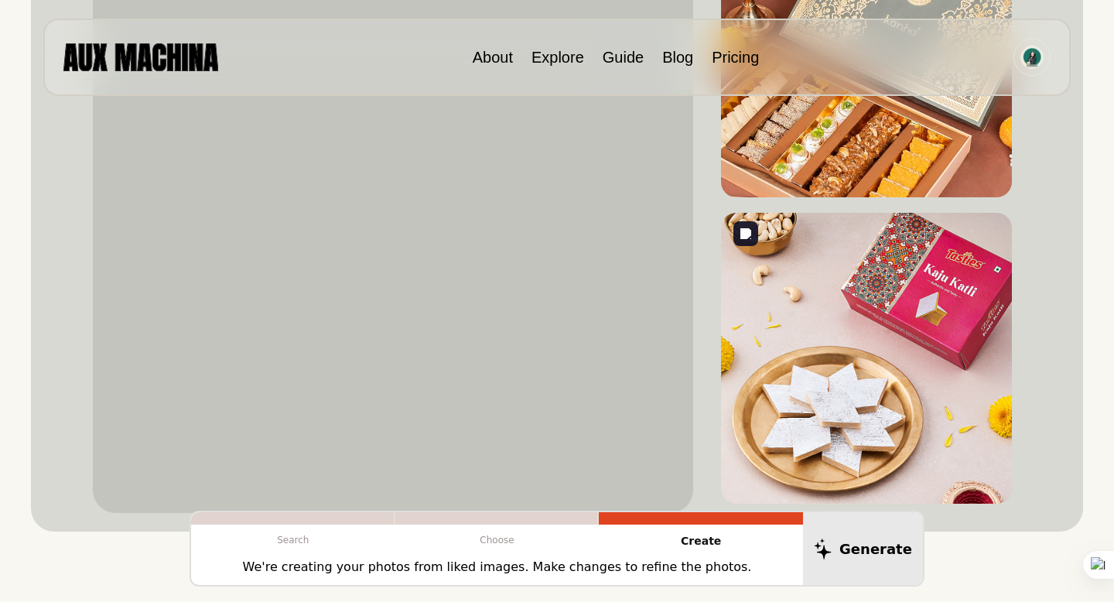
scroll to position [1937, 0]
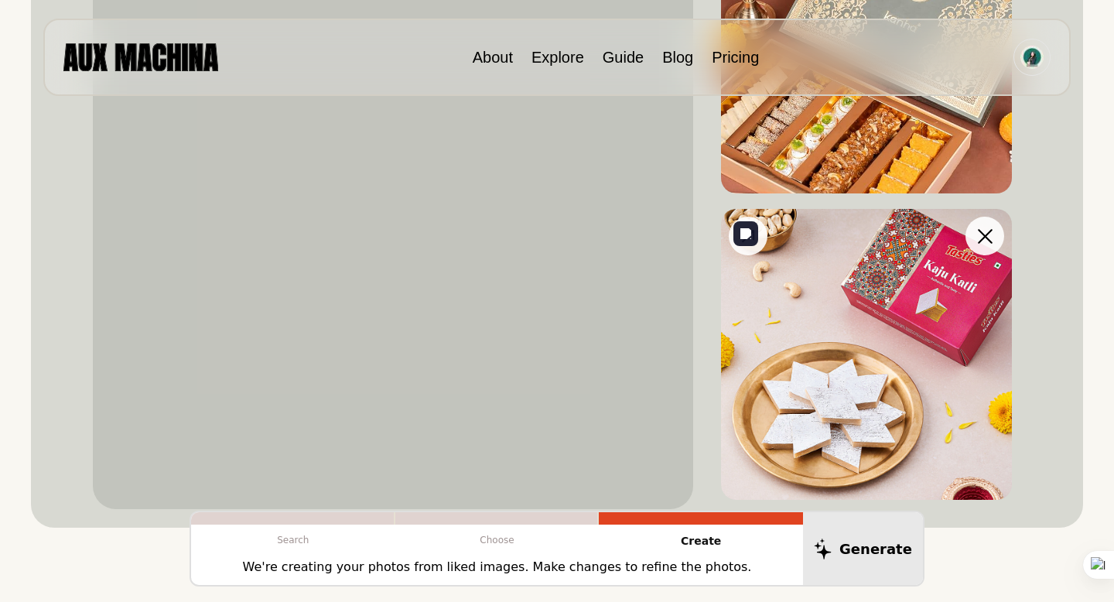
click at [850, 419] on img at bounding box center [866, 354] width 291 height 291
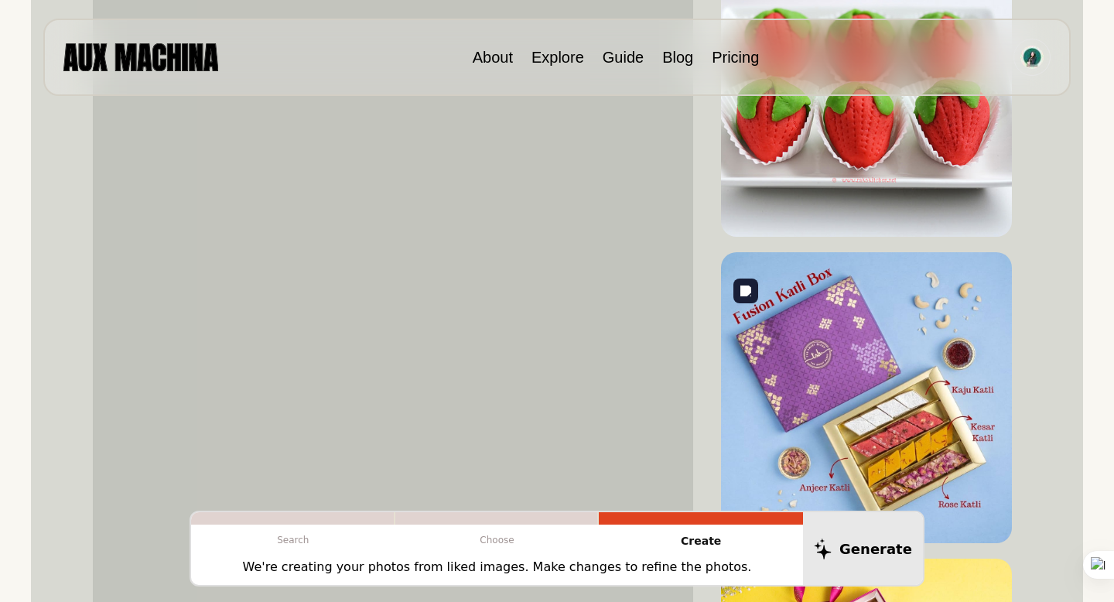
scroll to position [997, 0]
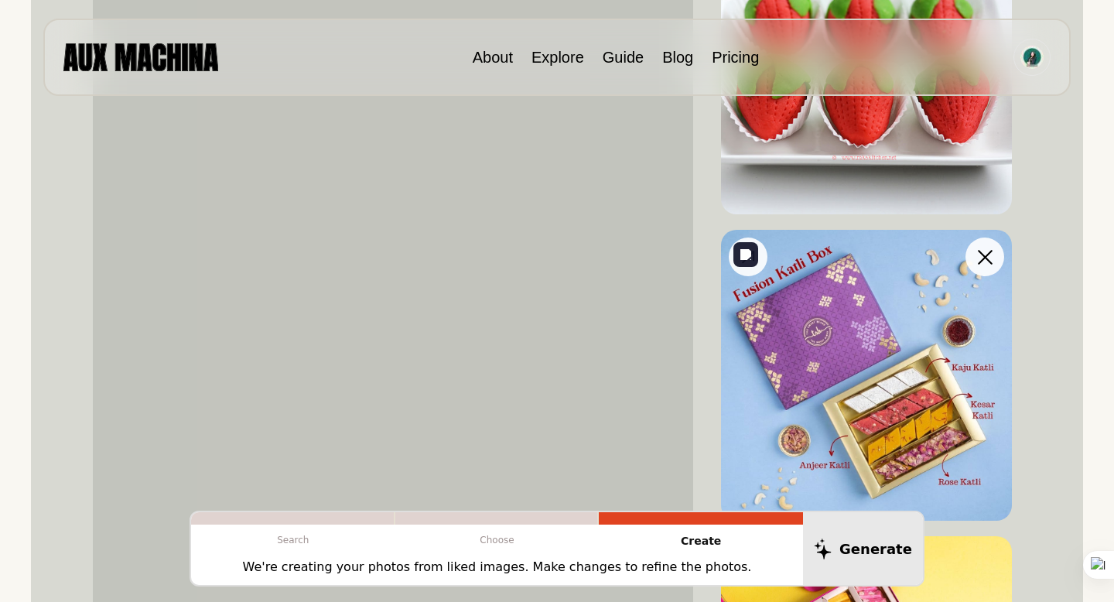
click at [811, 355] on img at bounding box center [866, 375] width 291 height 291
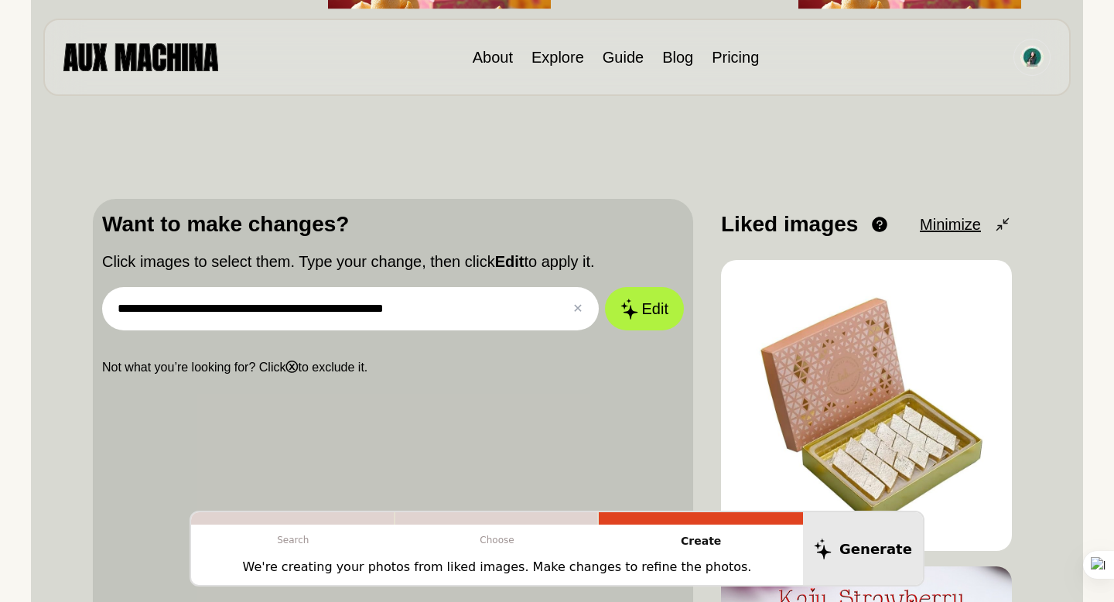
scroll to position [261, 0]
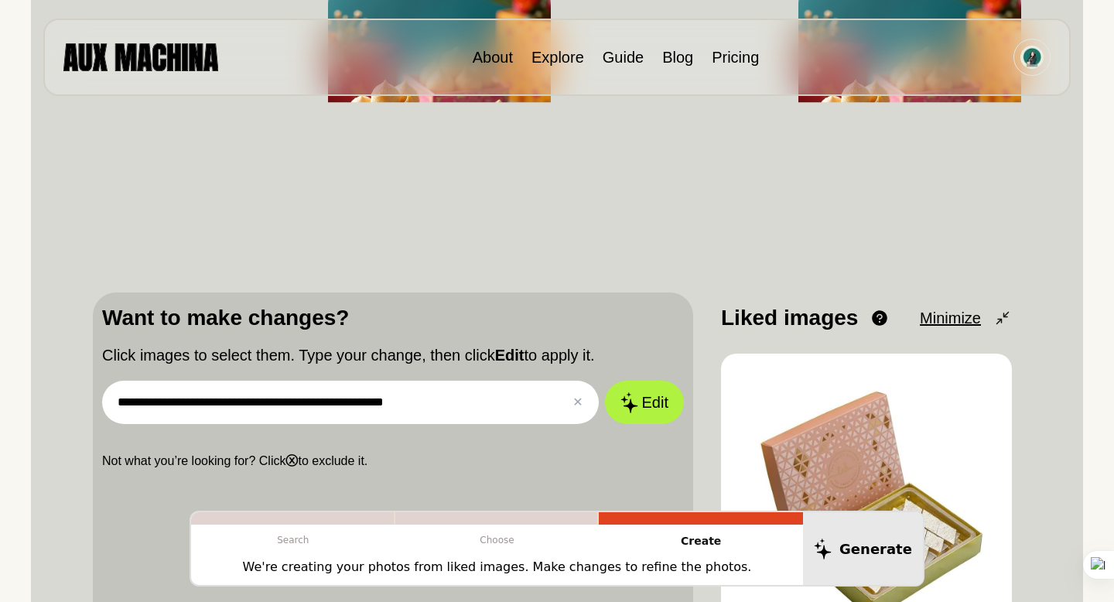
click at [496, 391] on input "**********" at bounding box center [350, 402] width 497 height 43
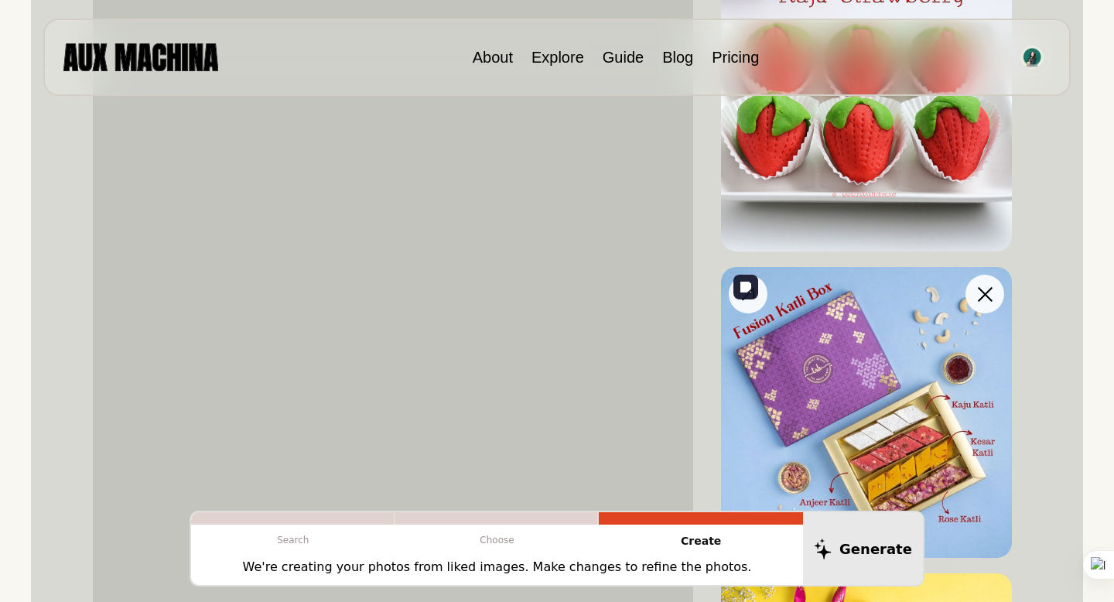
scroll to position [965, 0]
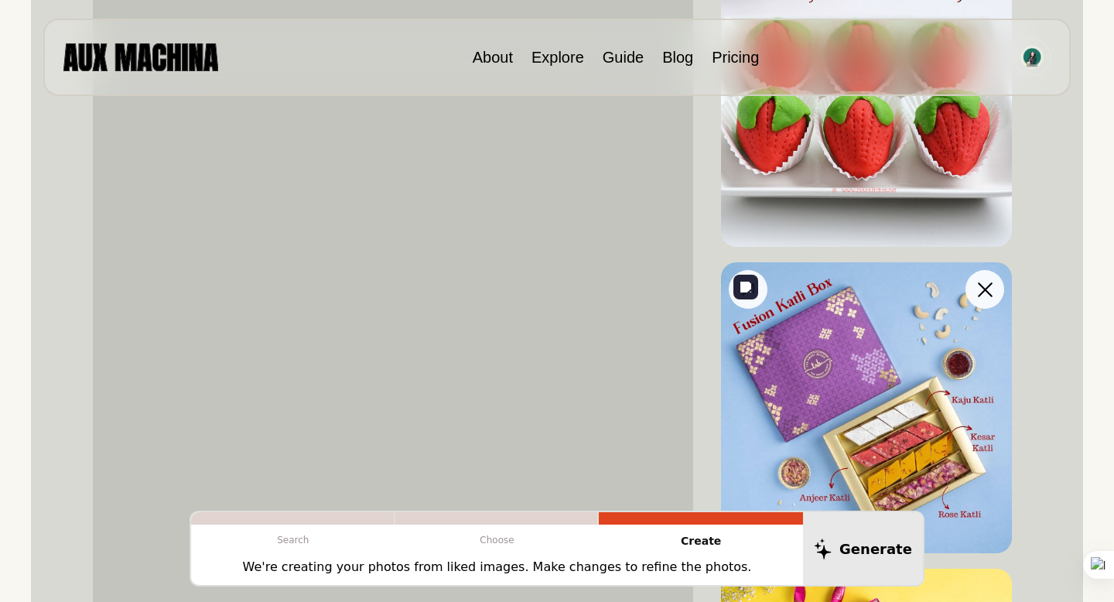
click at [777, 415] on img at bounding box center [866, 407] width 291 height 291
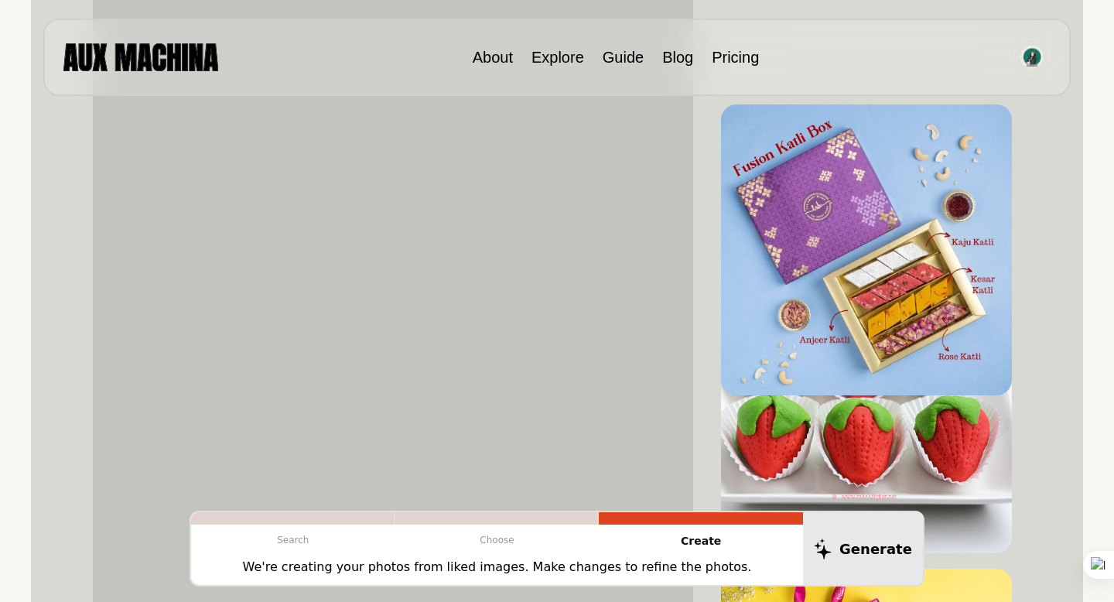
drag, startPoint x: 839, startPoint y: 444, endPoint x: 648, endPoint y: 285, distance: 248.3
click at [648, 285] on div "Want to make changes? Click images to select them. Type your change, then click…" at bounding box center [557, 535] width 928 height 1893
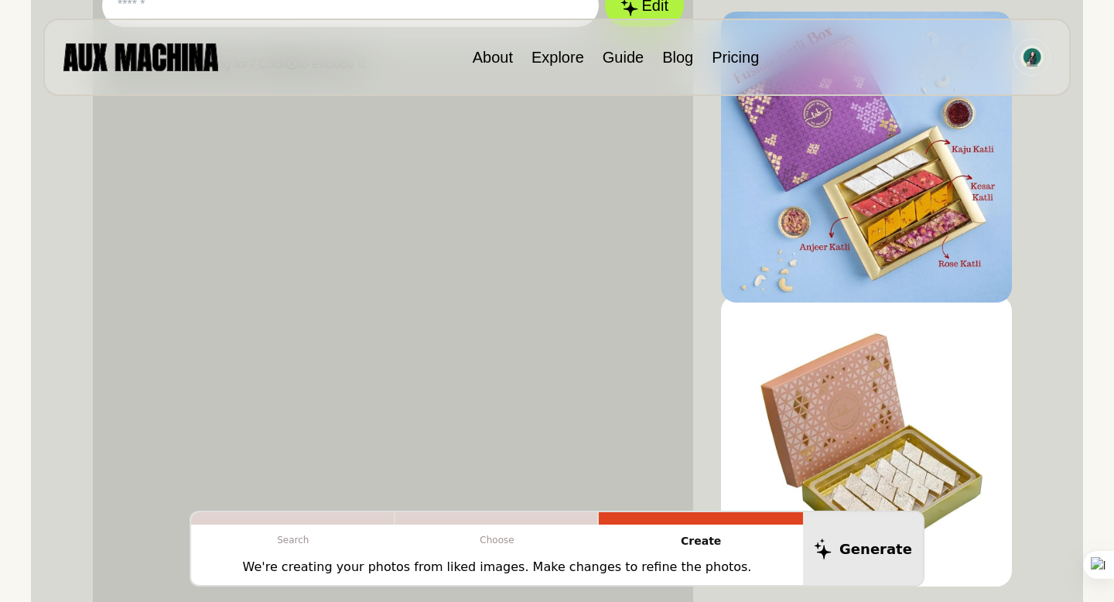
drag, startPoint x: 841, startPoint y: 394, endPoint x: 832, endPoint y: 108, distance: 287.1
click at [832, 108] on img at bounding box center [866, 157] width 291 height 291
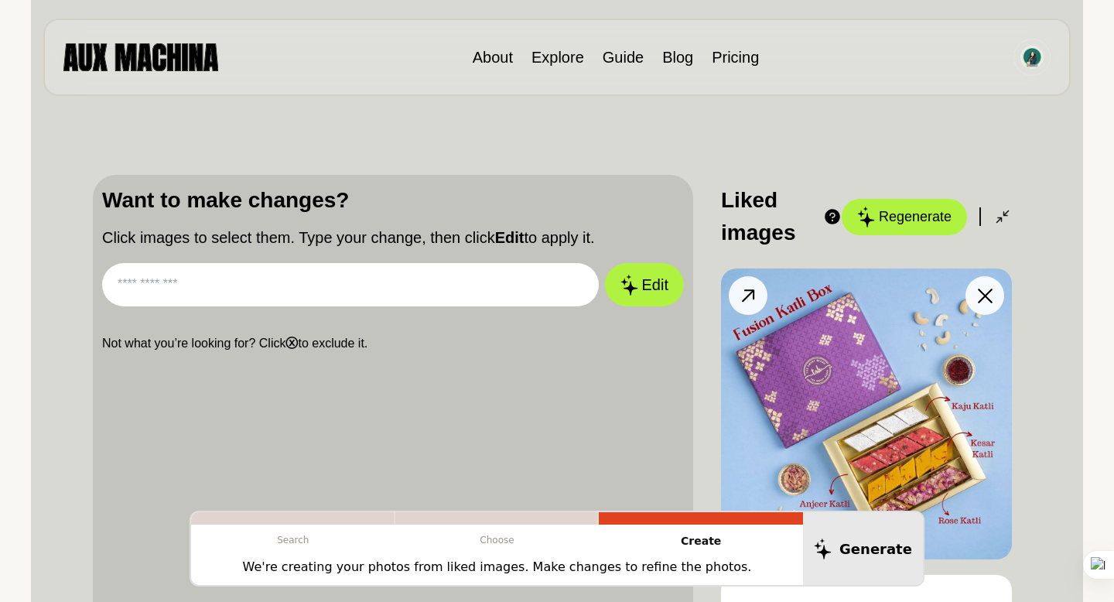
scroll to position [371, 0]
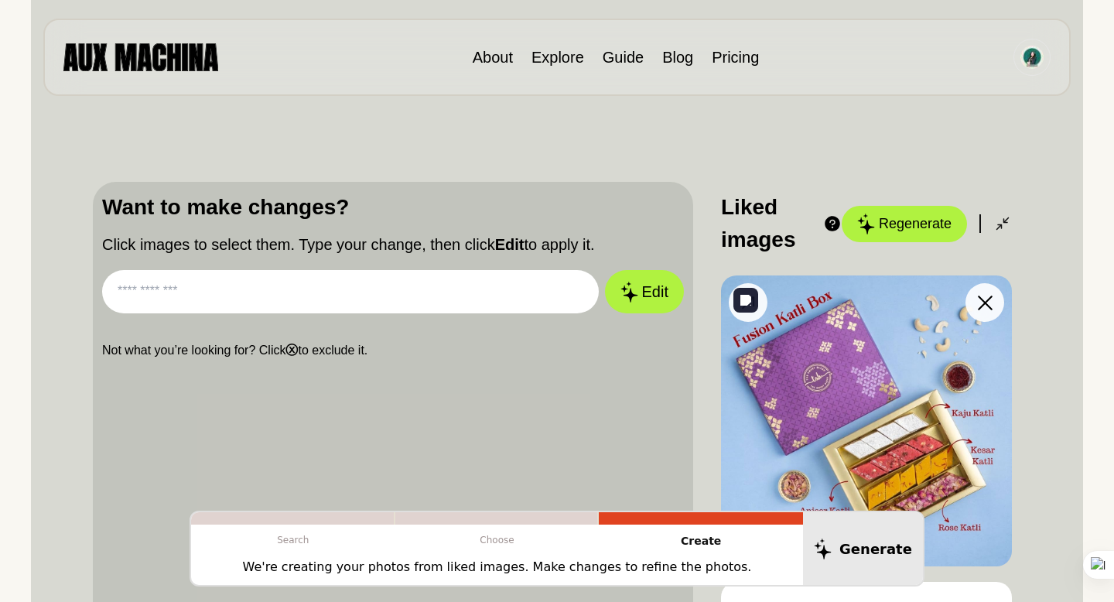
click at [834, 376] on img at bounding box center [866, 420] width 291 height 291
click at [535, 291] on input "text" at bounding box center [350, 291] width 497 height 43
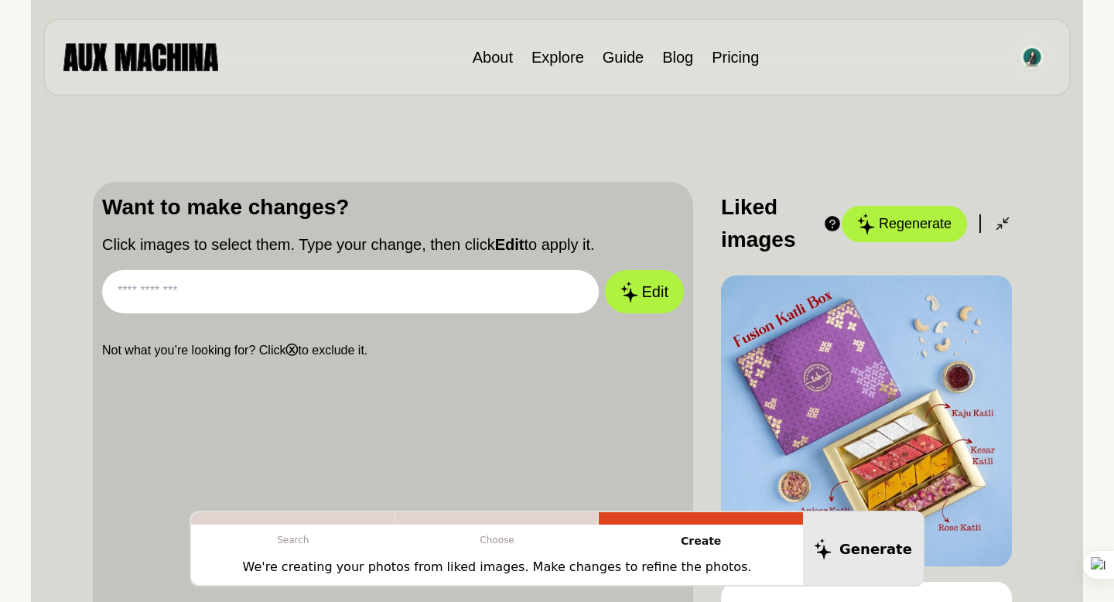
paste input "**********"
type input "**********"
click at [644, 289] on button "Edit" at bounding box center [645, 292] width 84 height 46
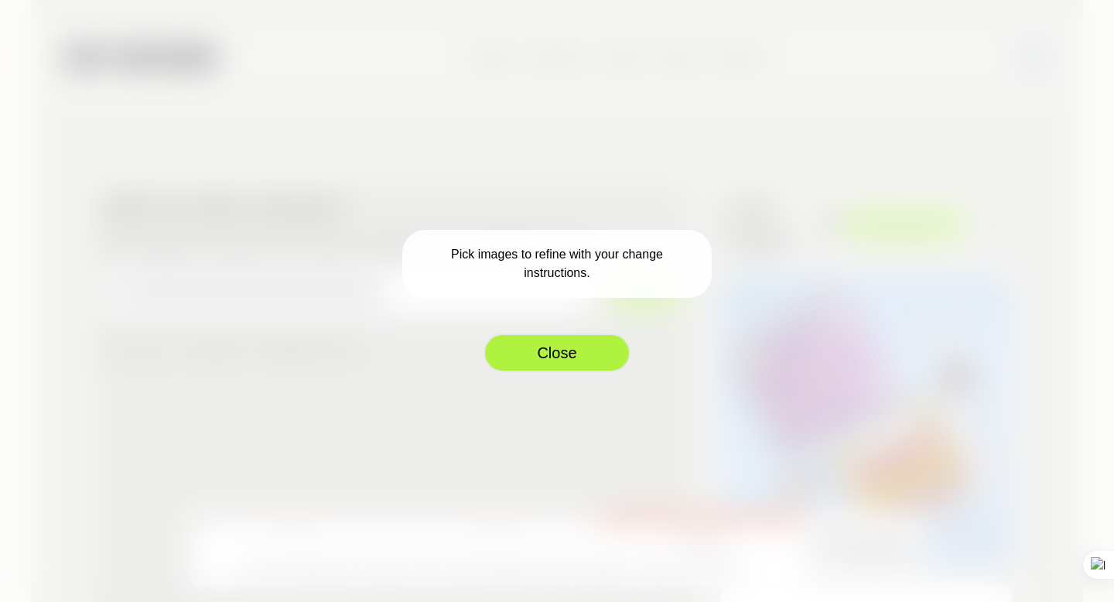
click at [560, 360] on button "Close" at bounding box center [556, 352] width 147 height 39
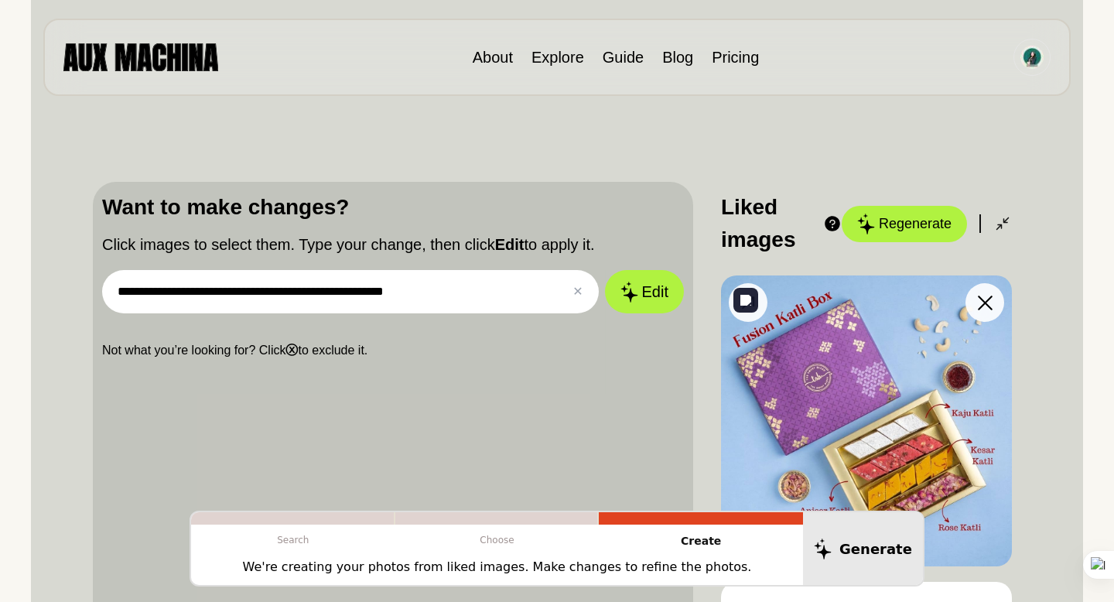
click at [838, 375] on img at bounding box center [866, 420] width 291 height 291
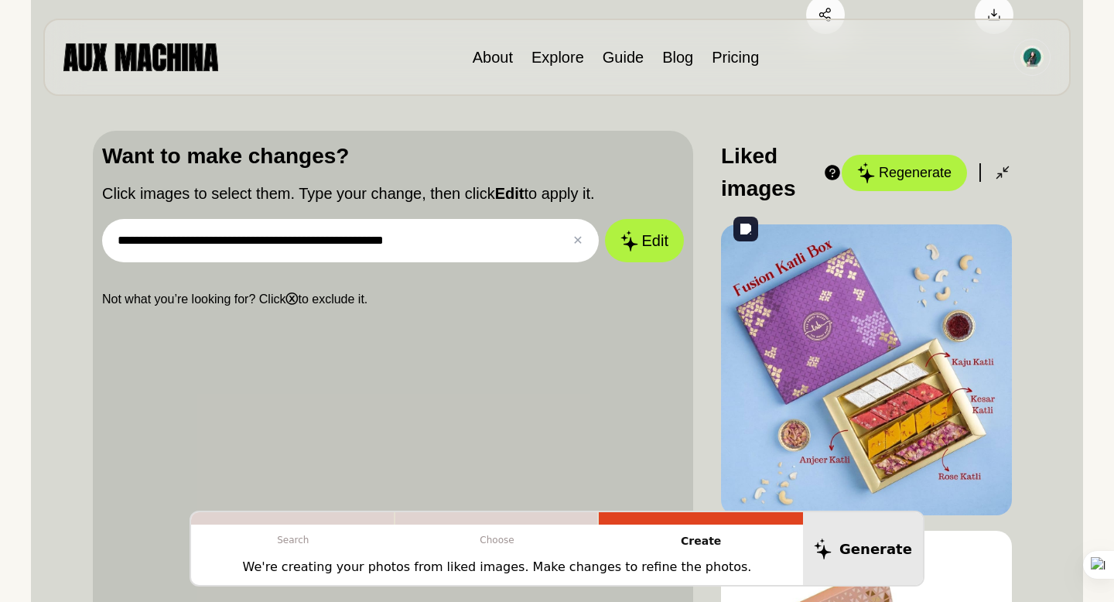
scroll to position [448, 0]
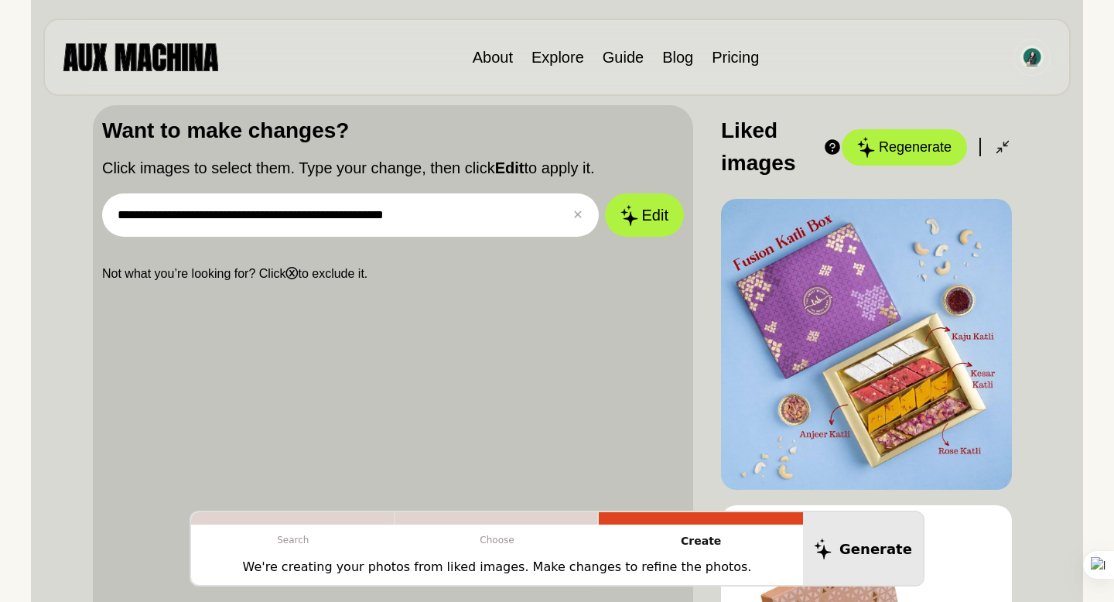
click at [913, 147] on button "Regenerate" at bounding box center [904, 147] width 125 height 36
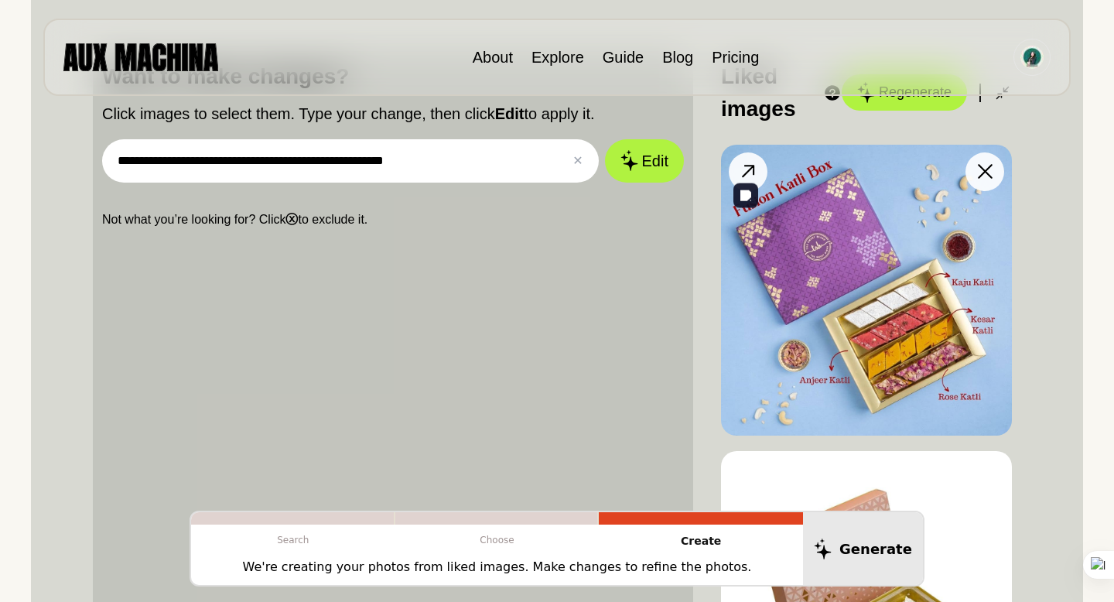
scroll to position [427, 0]
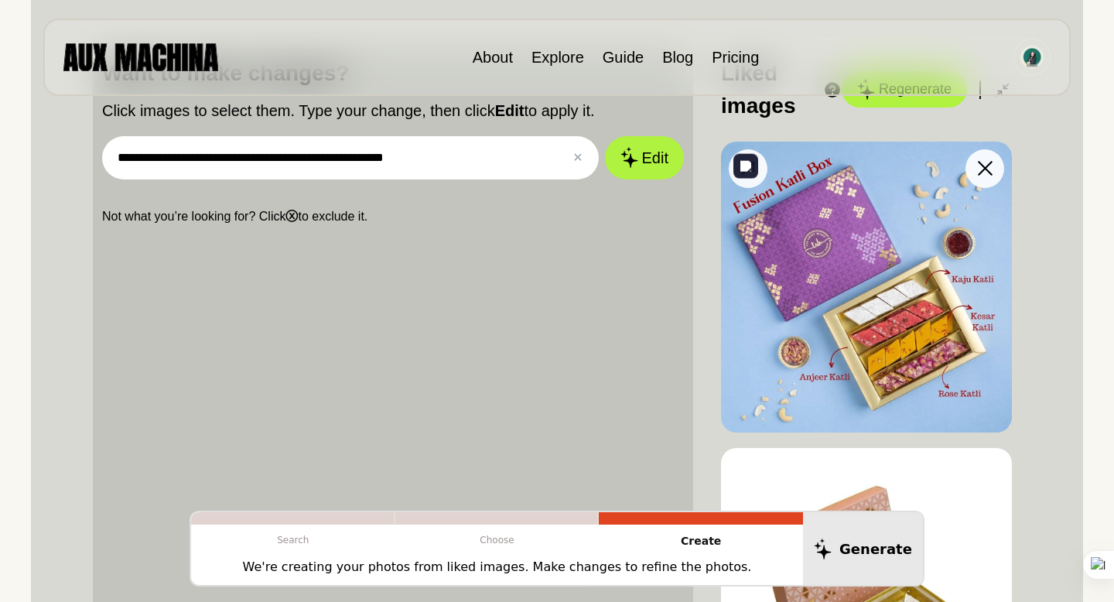
click at [835, 342] on img at bounding box center [866, 287] width 291 height 291
click at [493, 520] on div at bounding box center [497, 518] width 204 height 12
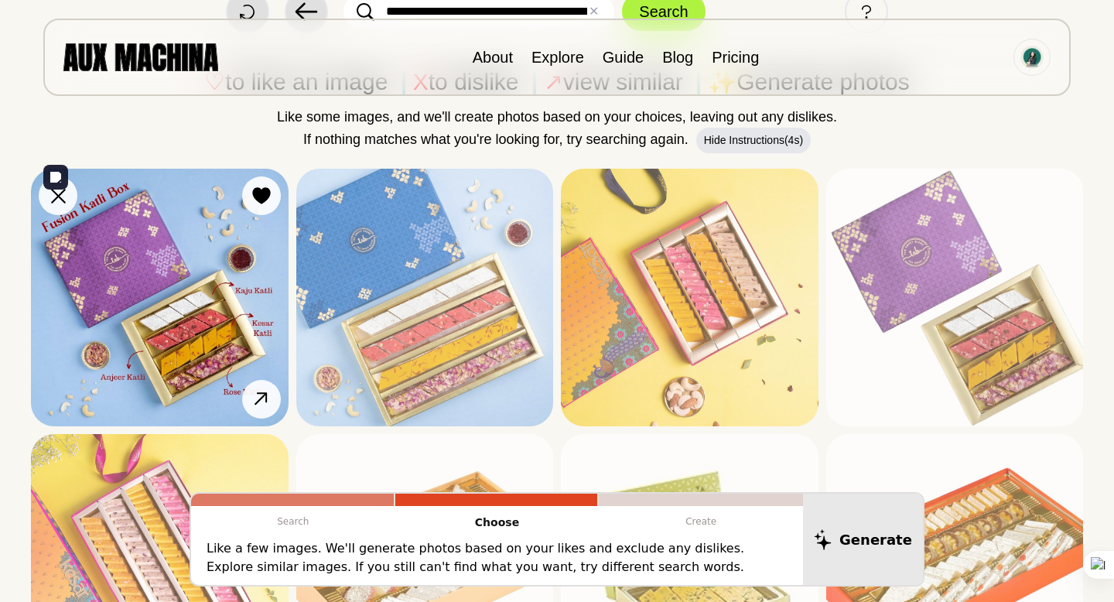
scroll to position [158, 0]
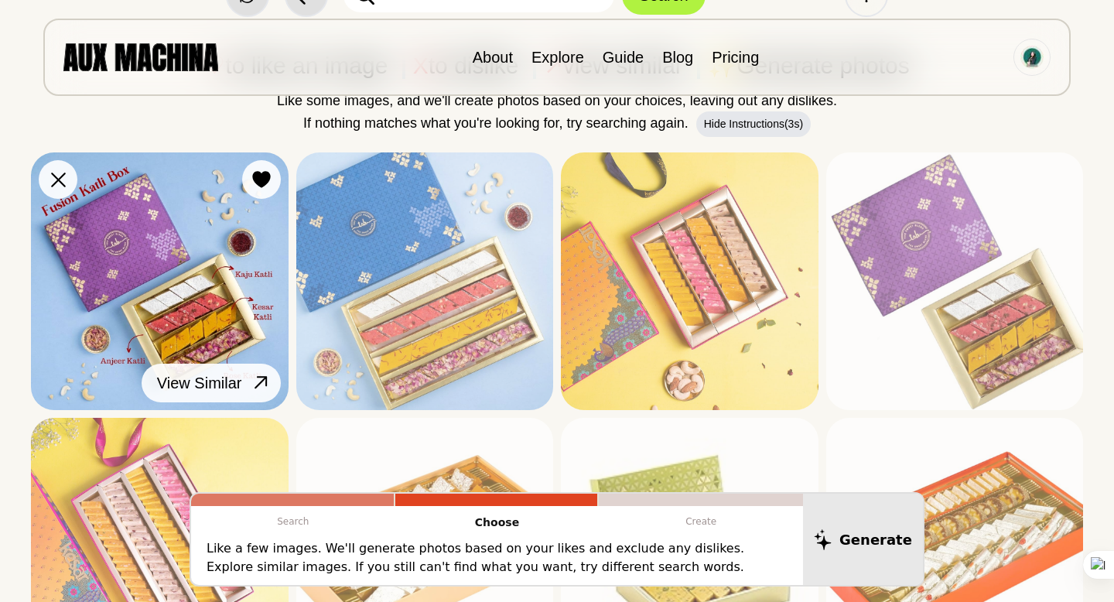
click at [257, 381] on icon at bounding box center [261, 382] width 22 height 22
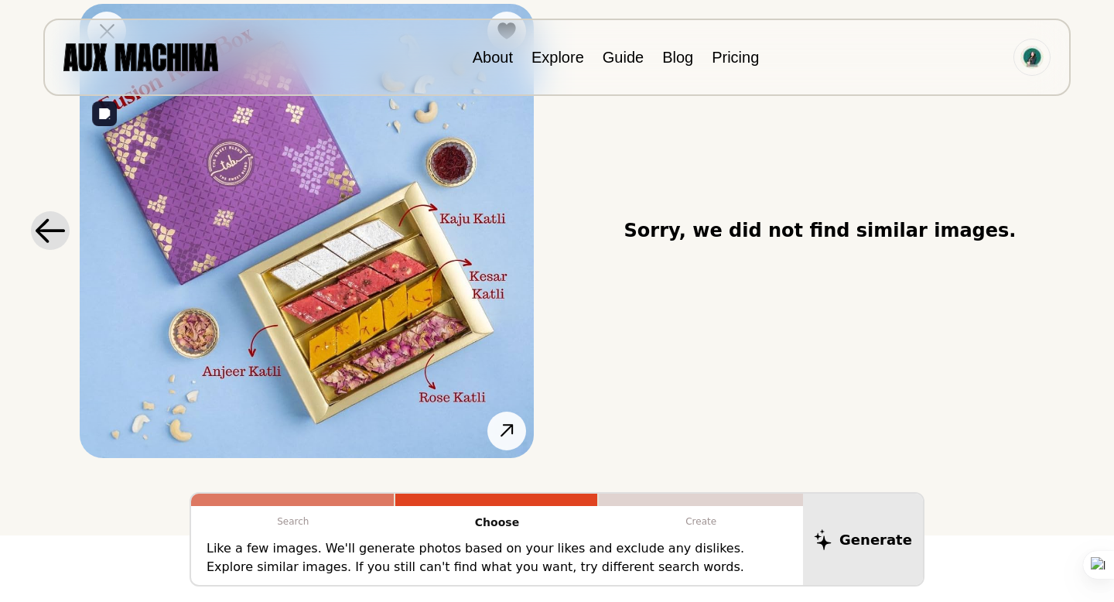
scroll to position [265, 0]
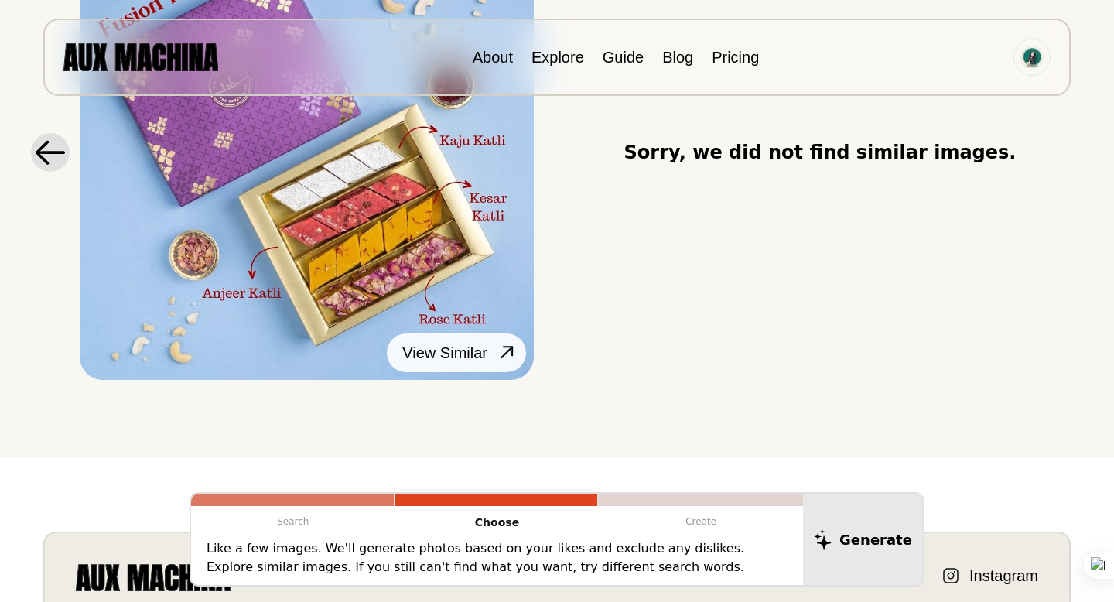
click at [511, 354] on icon at bounding box center [506, 352] width 12 height 12
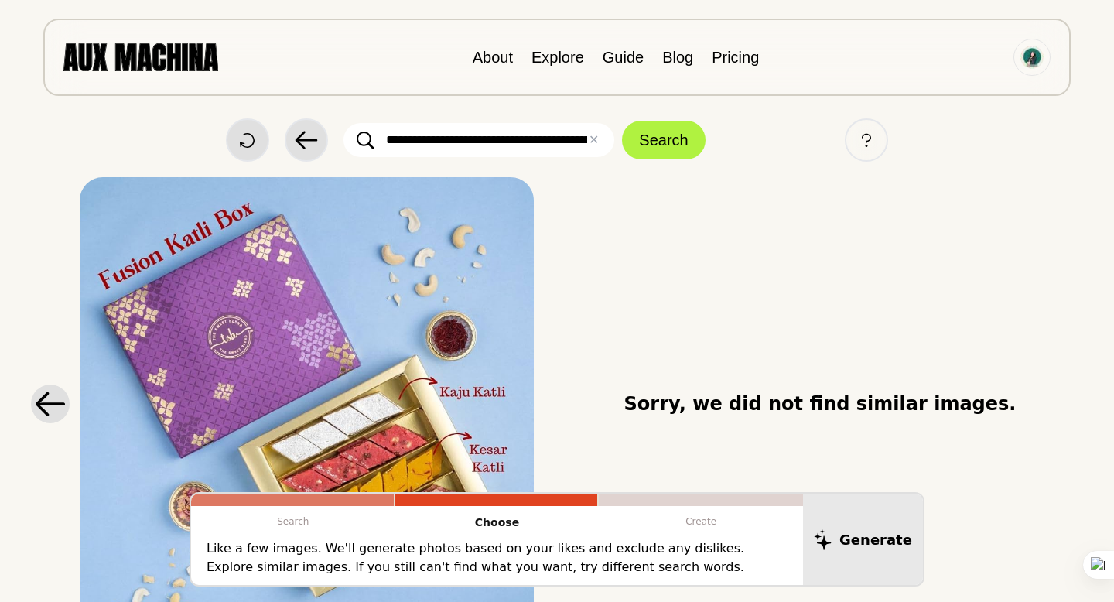
scroll to position [0, 0]
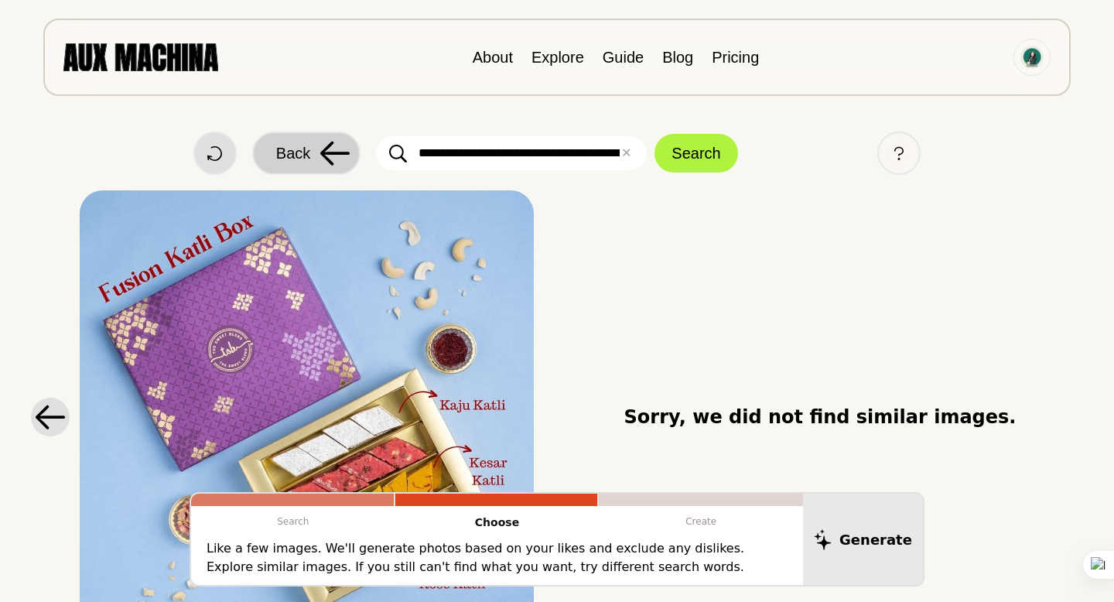
click at [291, 149] on span "Back" at bounding box center [293, 153] width 34 height 23
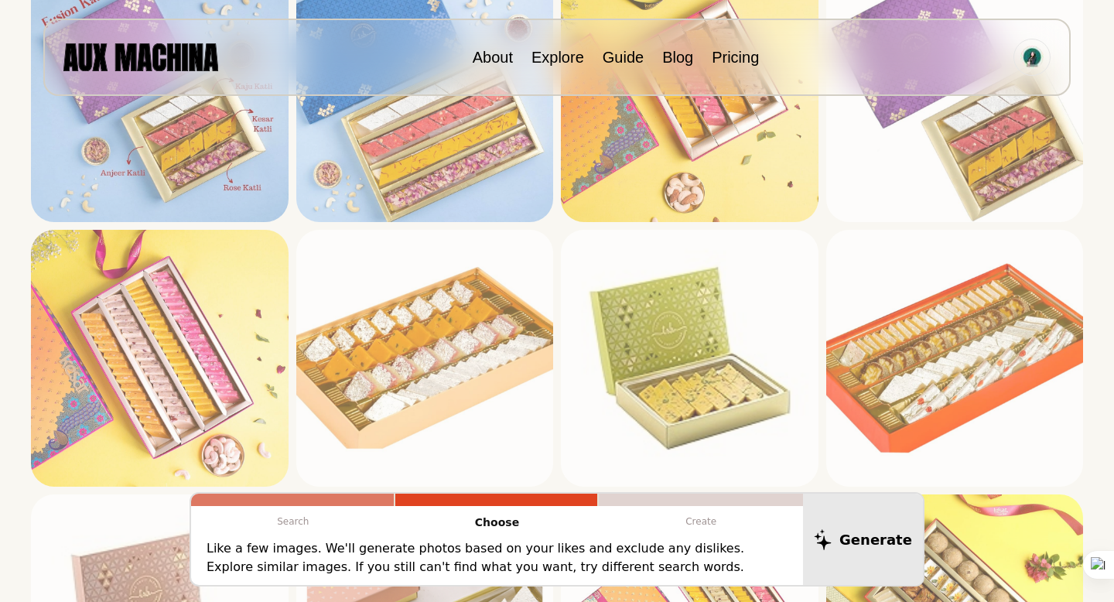
scroll to position [288, 0]
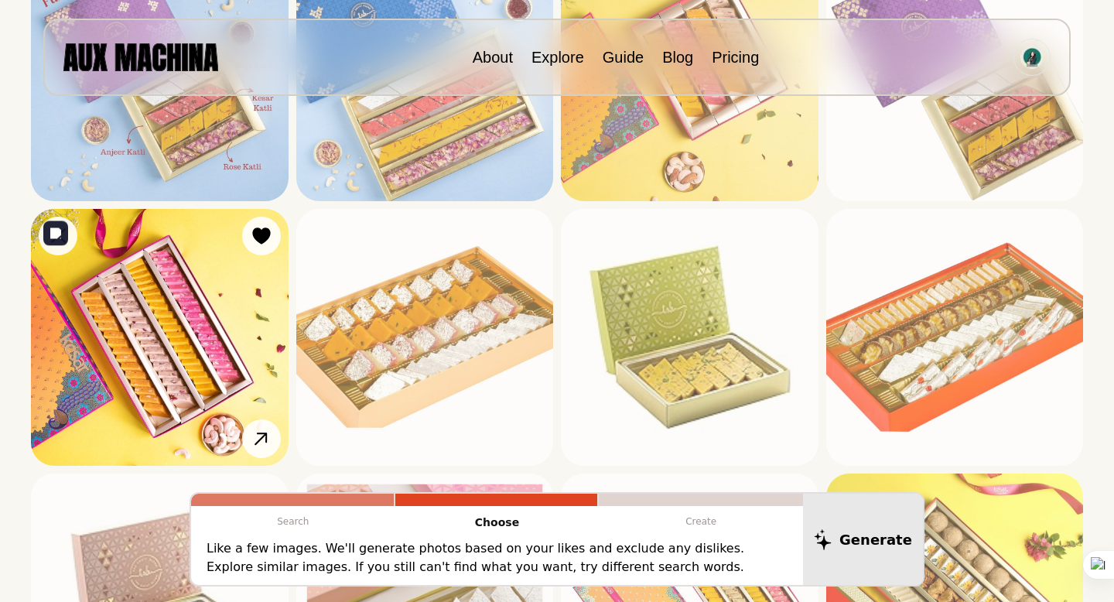
click at [162, 367] on img at bounding box center [160, 338] width 258 height 258
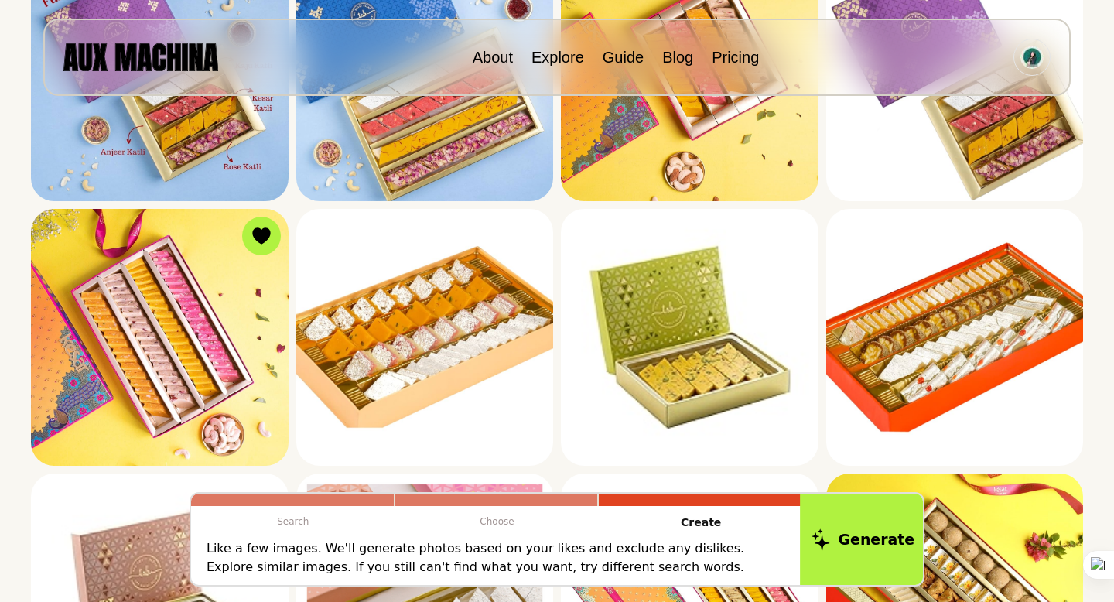
click at [840, 526] on button "Generate" at bounding box center [863, 539] width 126 height 96
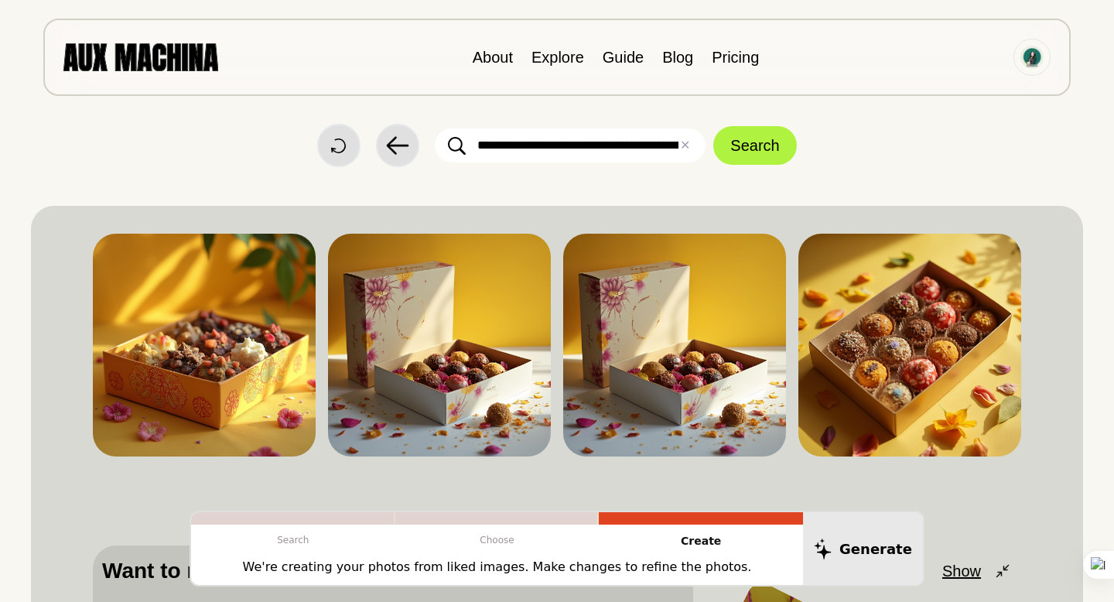
scroll to position [0, 0]
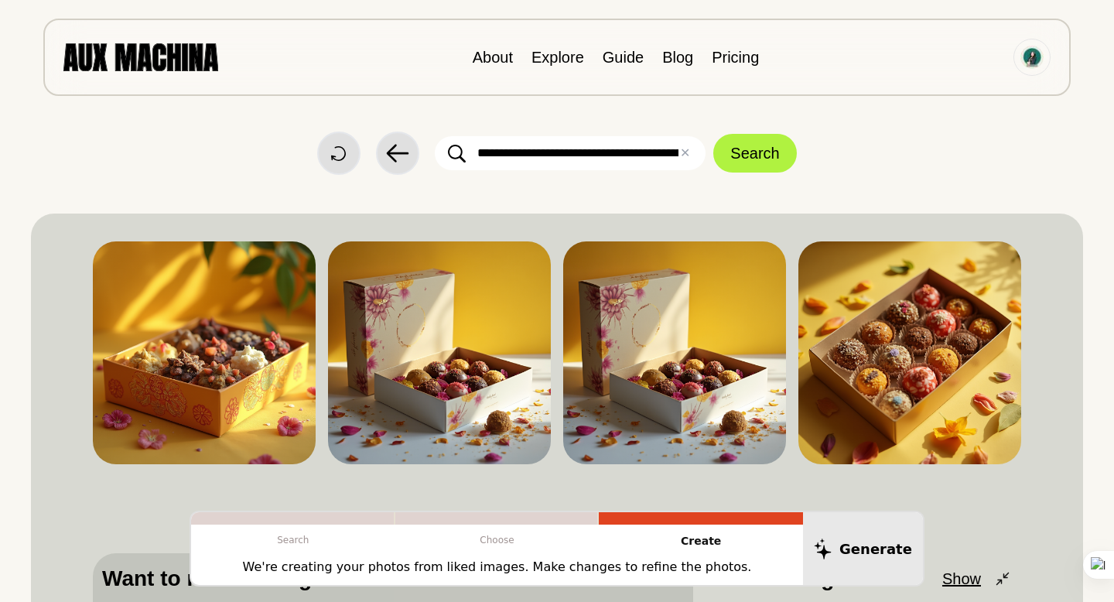
click at [552, 145] on input "**********" at bounding box center [570, 153] width 271 height 34
click at [575, 152] on input "**********" at bounding box center [570, 153] width 271 height 34
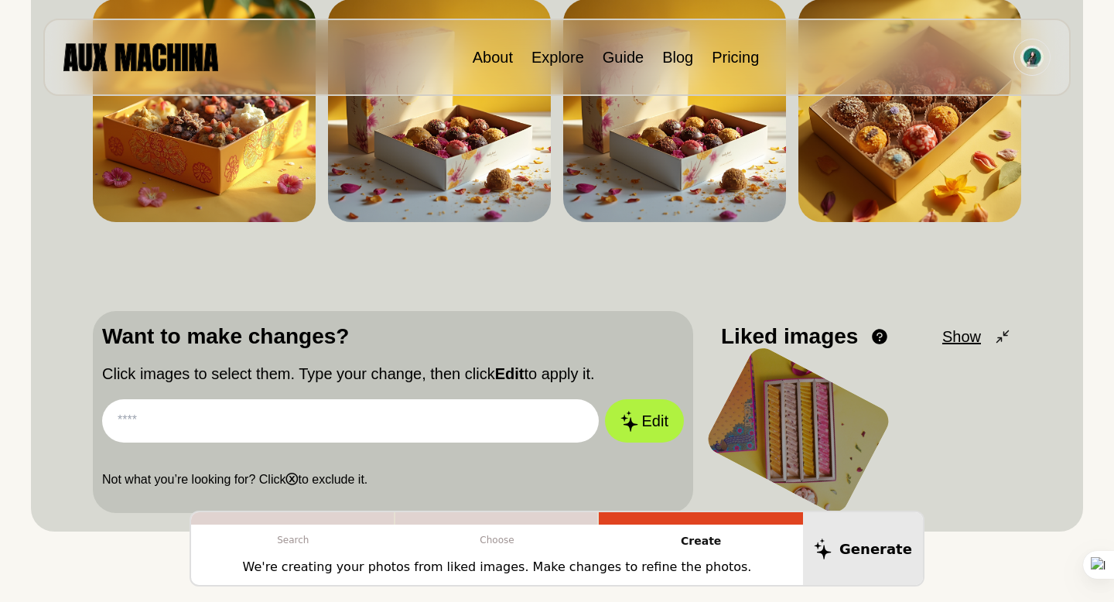
scroll to position [167, 0]
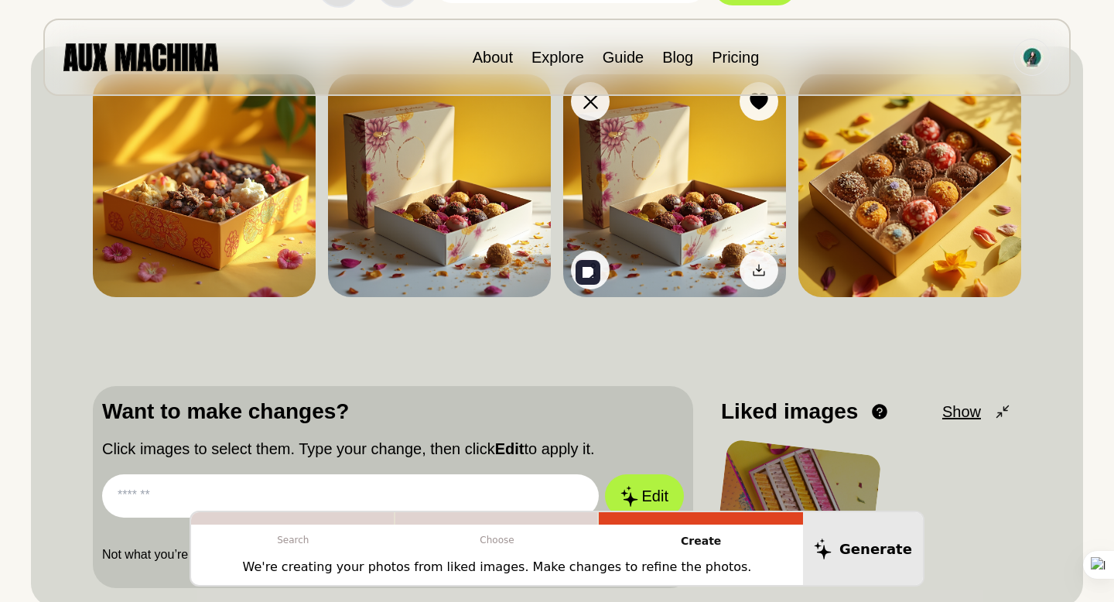
click at [668, 186] on img at bounding box center [674, 185] width 223 height 223
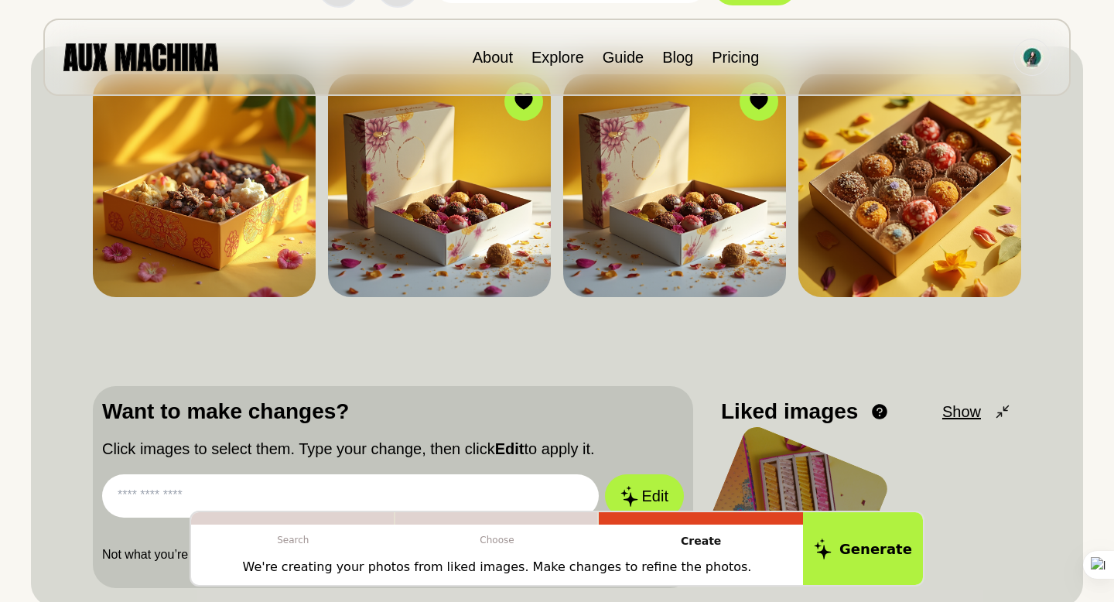
click at [375, 490] on input "text" at bounding box center [350, 495] width 497 height 43
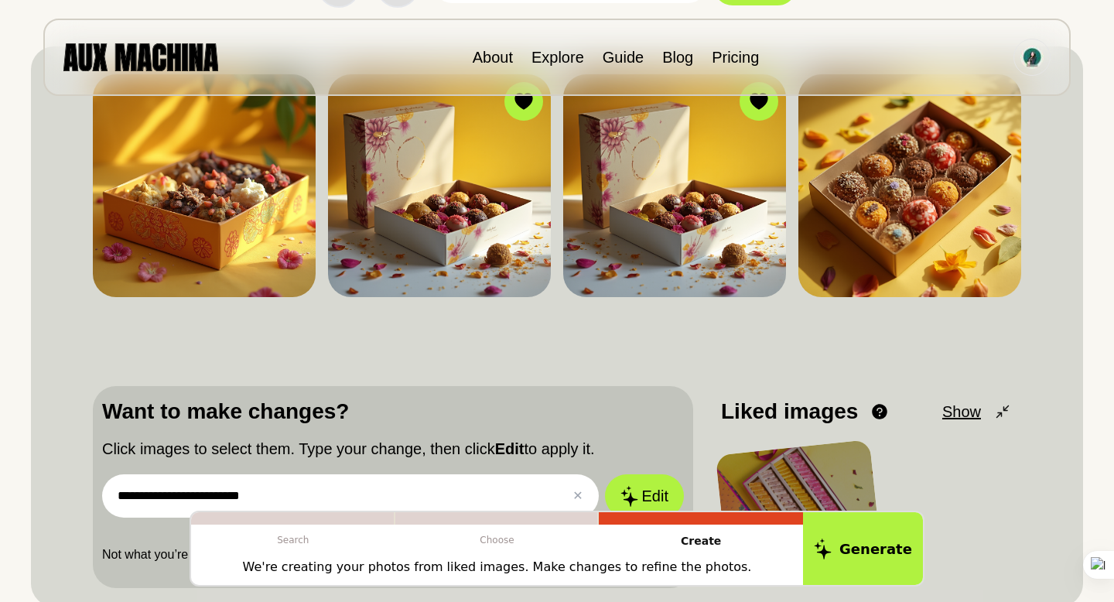
type input "**********"
click at [605, 474] on button "Edit" at bounding box center [644, 495] width 79 height 43
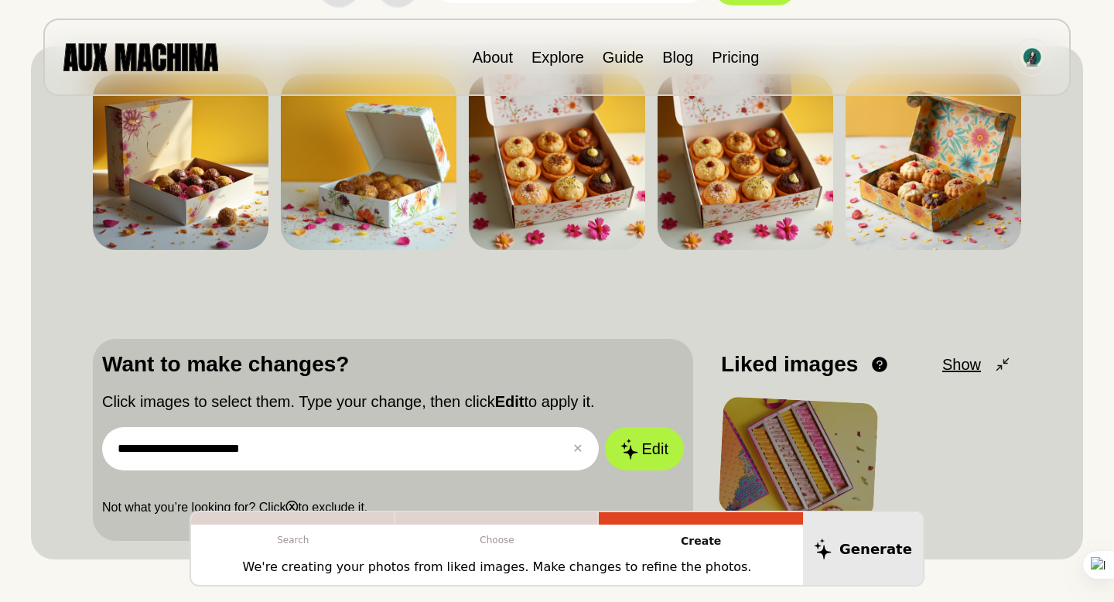
click at [758, 460] on div at bounding box center [798, 457] width 160 height 123
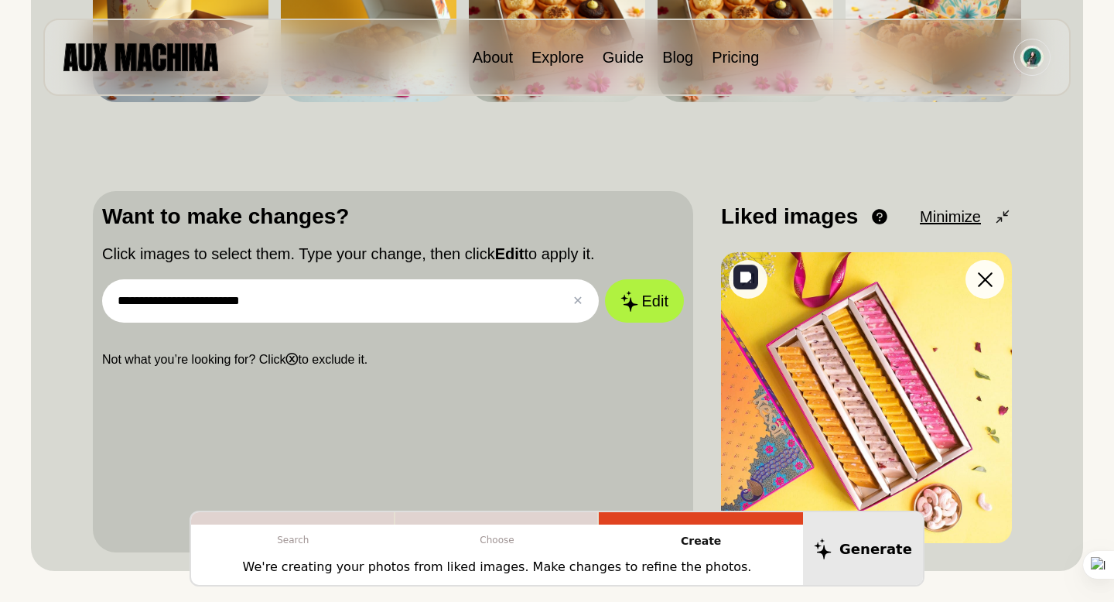
scroll to position [317, 0]
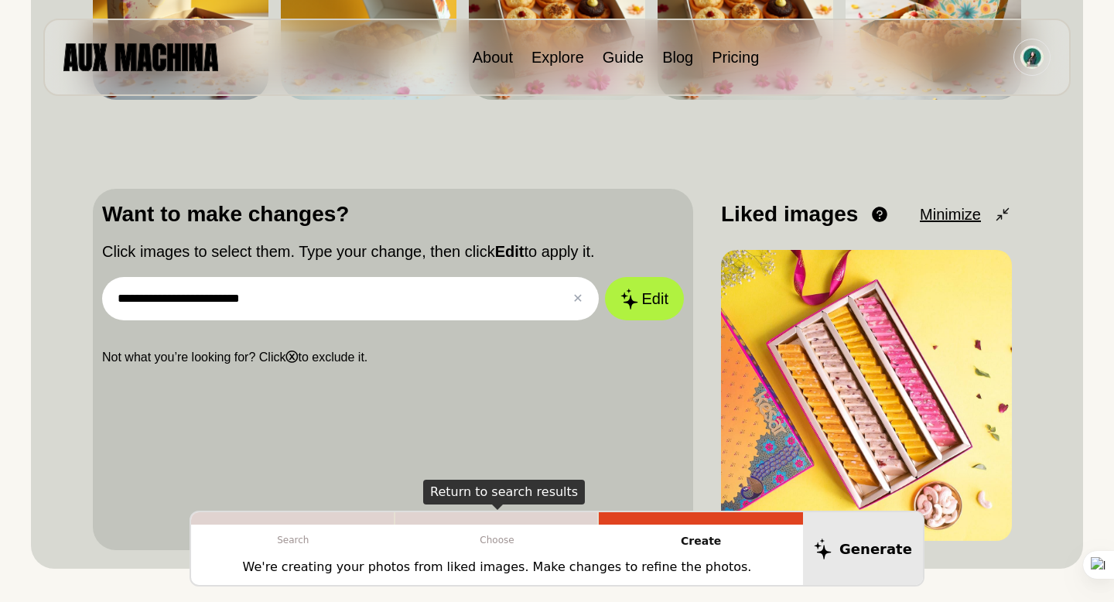
click at [505, 521] on div at bounding box center [497, 518] width 204 height 12
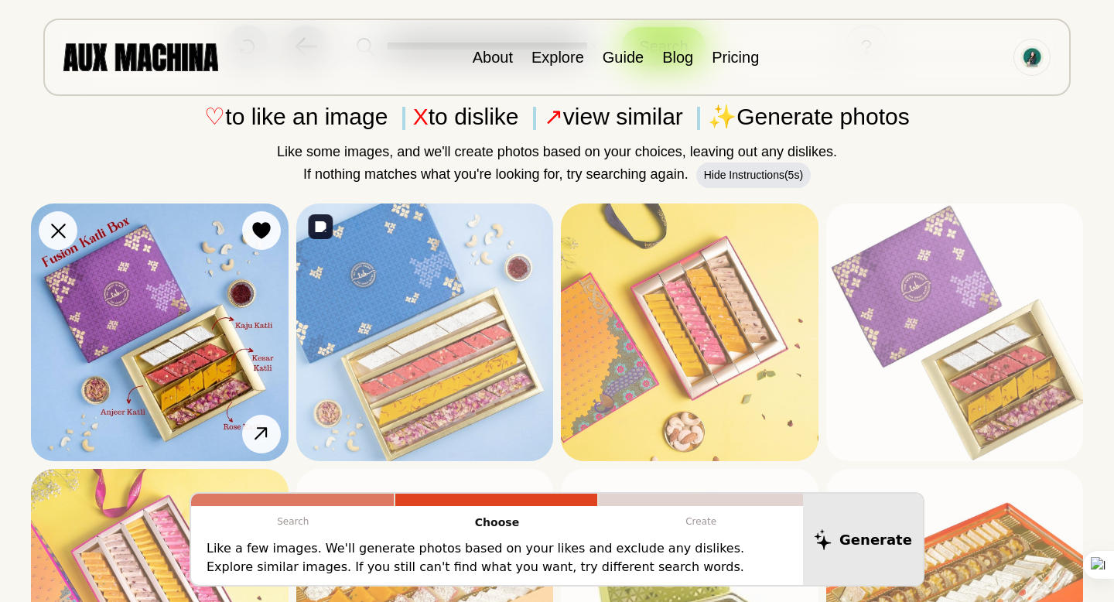
scroll to position [106, 0]
click at [172, 306] on img at bounding box center [160, 333] width 258 height 258
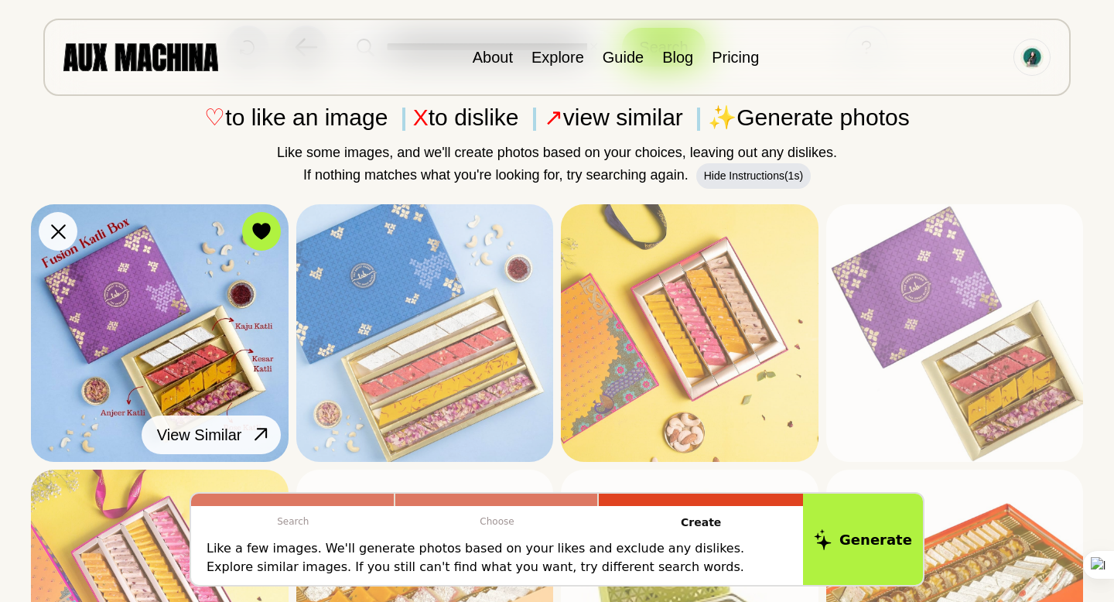
click at [261, 431] on icon at bounding box center [261, 434] width 22 height 22
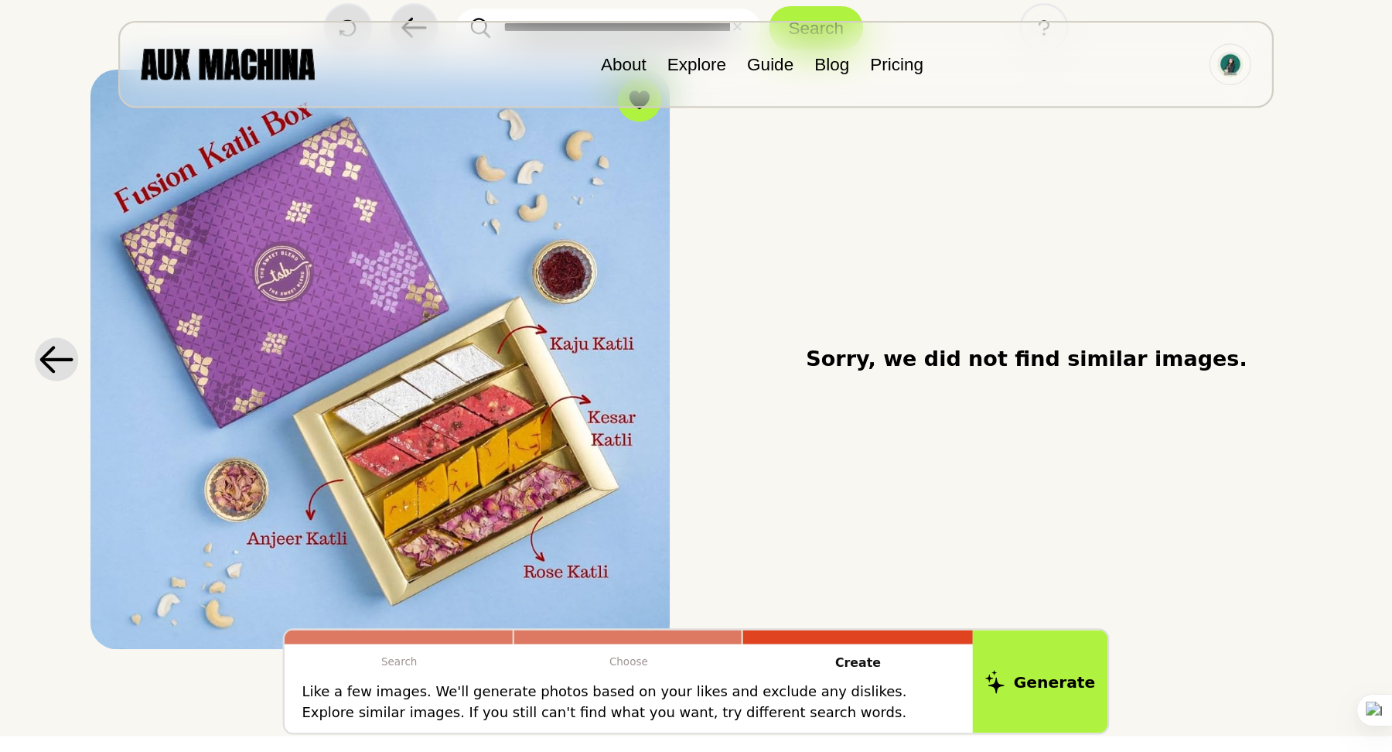
scroll to position [128, 0]
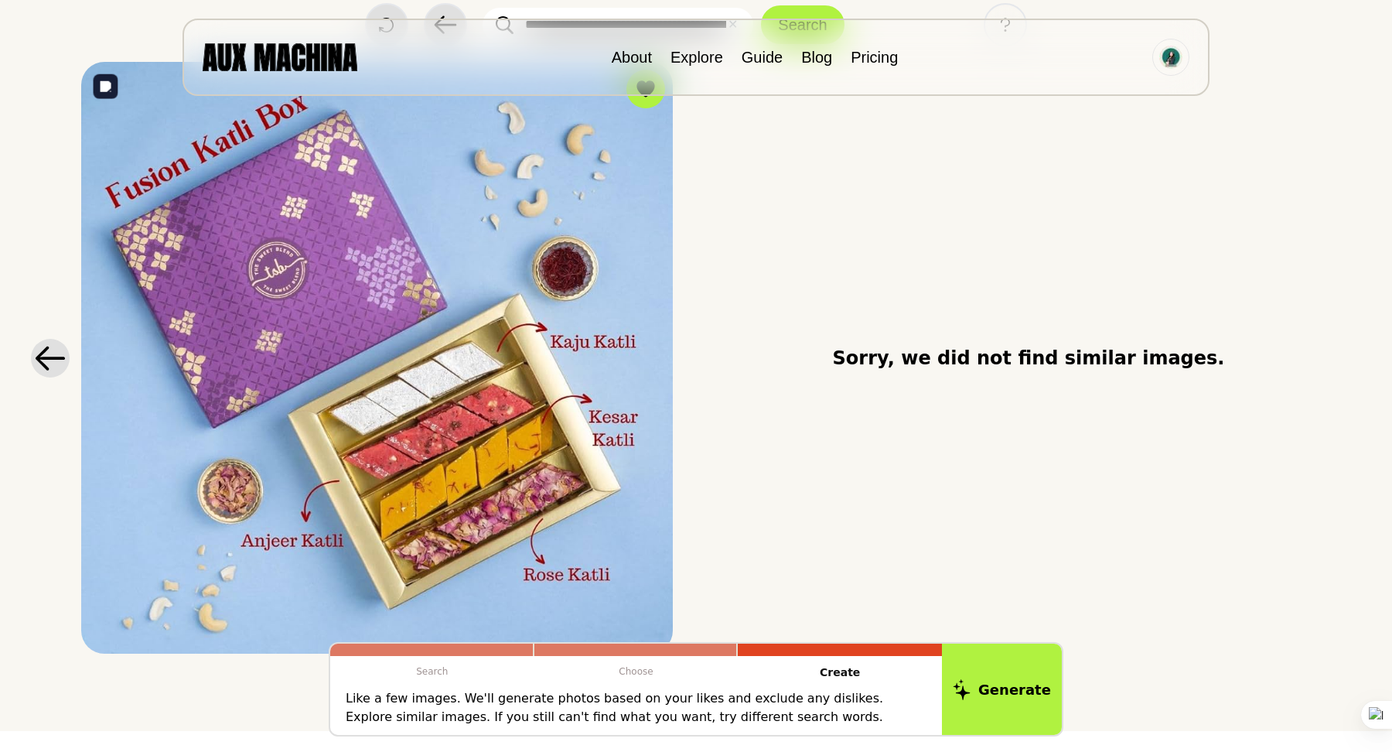
click at [0, 0] on div "**********" at bounding box center [696, 301] width 1392 height 859
click at [599, 601] on div at bounding box center [635, 650] width 203 height 12
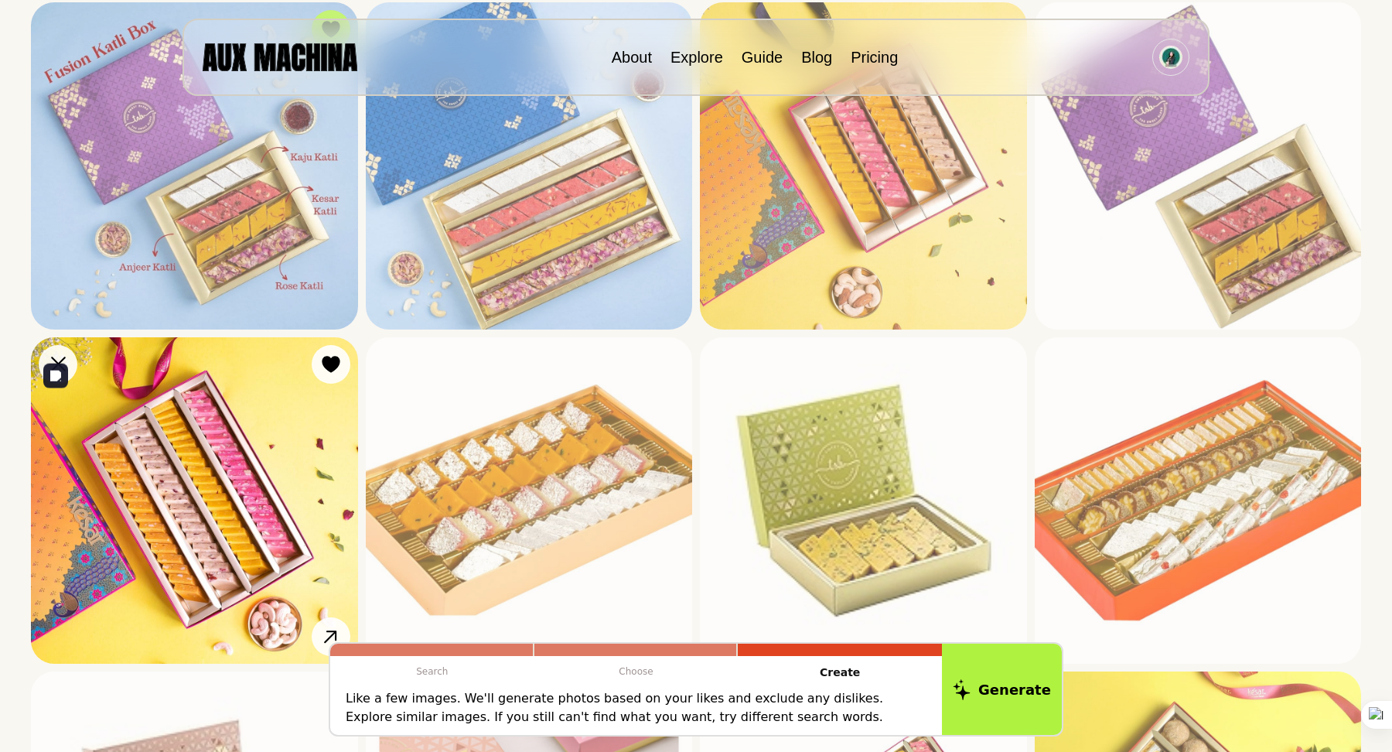
scroll to position [242, 0]
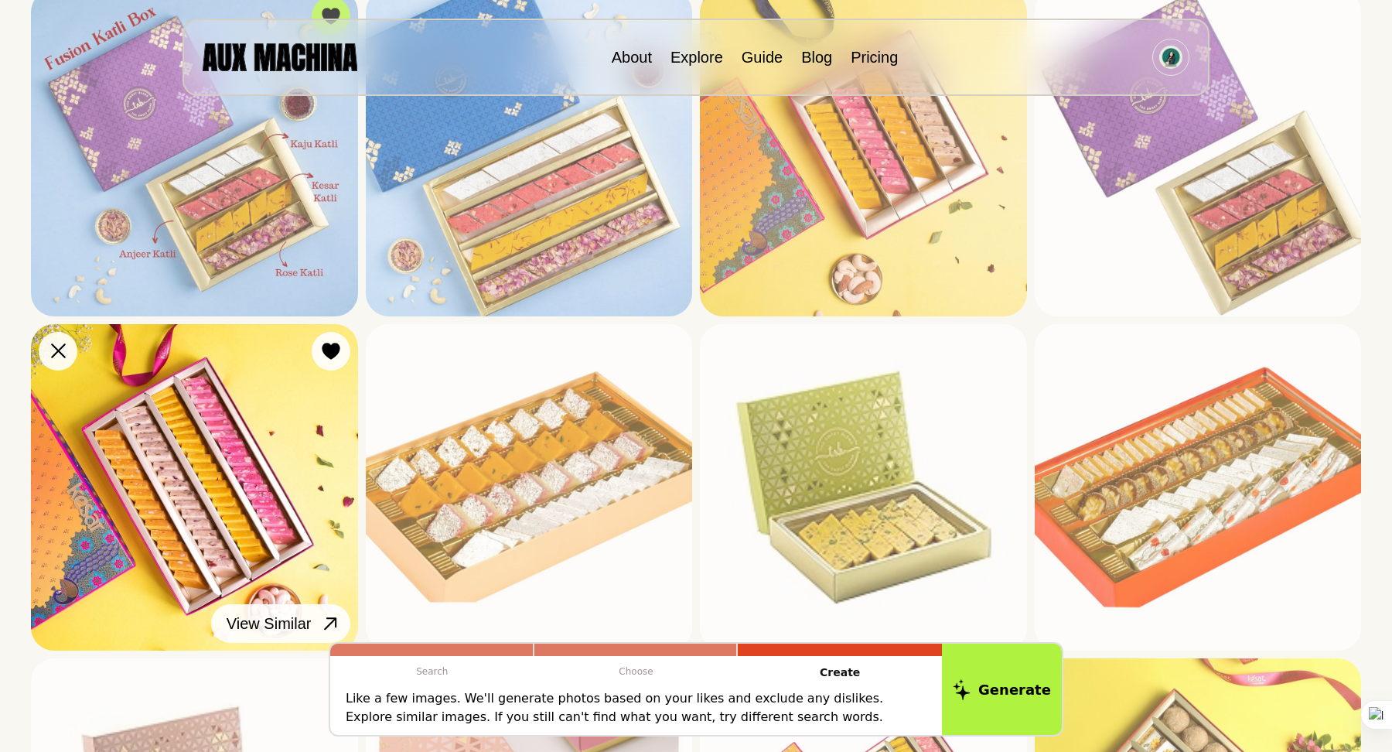
click at [319, 601] on icon at bounding box center [330, 624] width 22 height 22
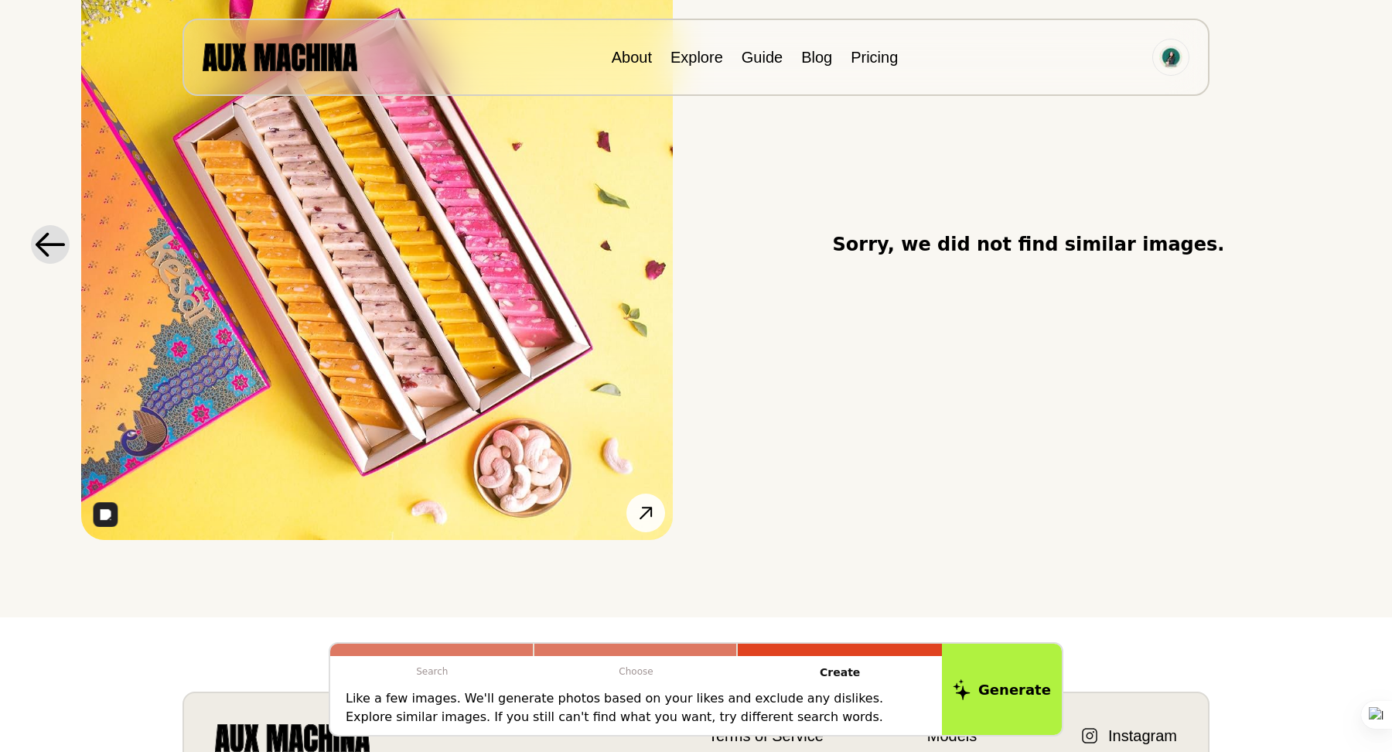
drag, startPoint x: 451, startPoint y: 204, endPoint x: 517, endPoint y: 175, distance: 72.0
click at [0, 0] on div "**********" at bounding box center [696, 187] width 1392 height 859
click at [643, 601] on div at bounding box center [635, 650] width 203 height 12
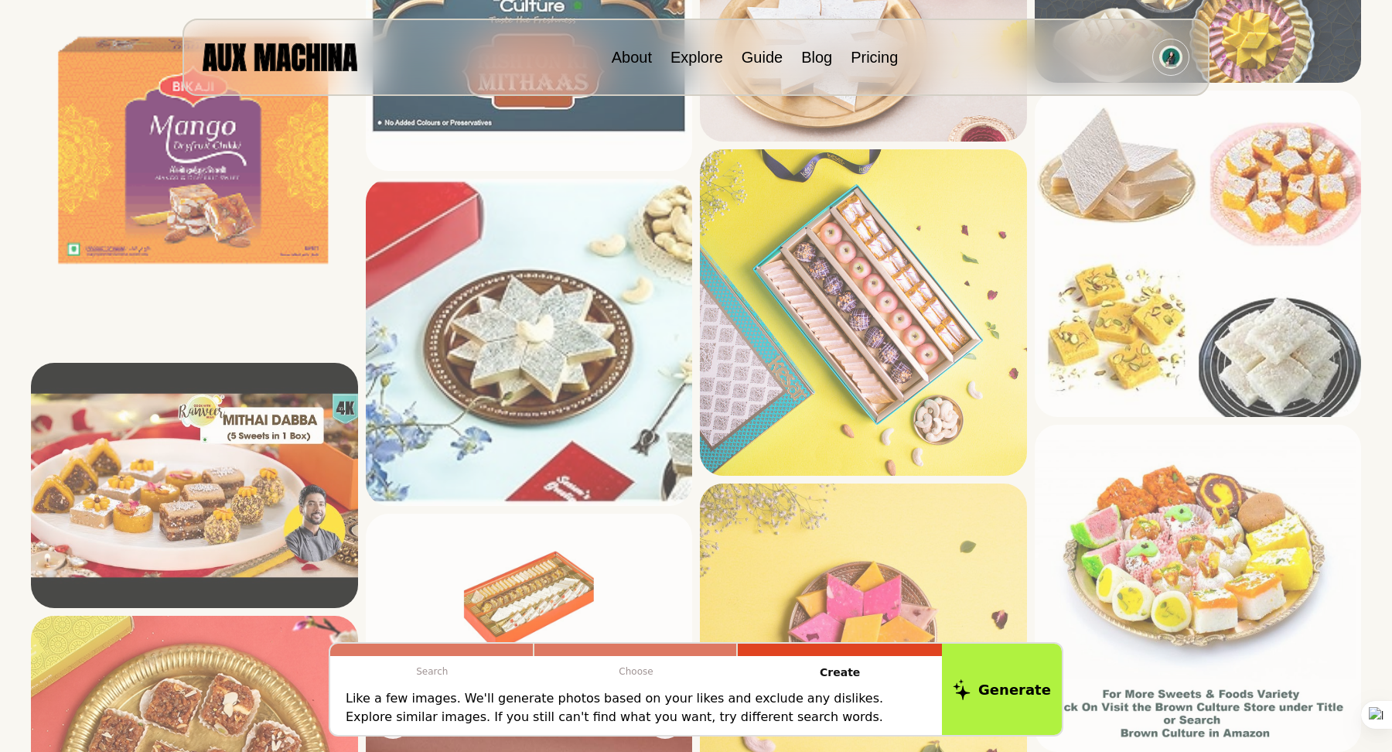
scroll to position [3223, 0]
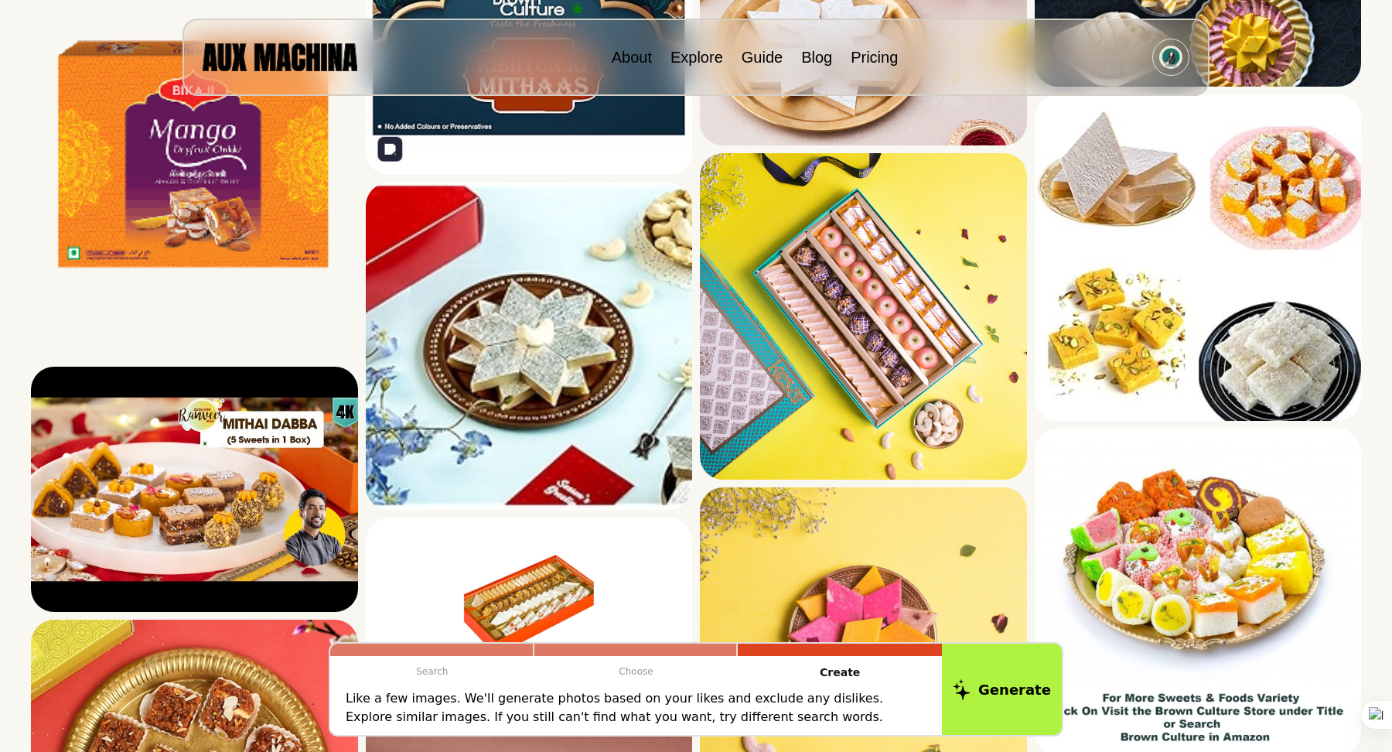
drag, startPoint x: 539, startPoint y: 336, endPoint x: 595, endPoint y: 12, distance: 328.8
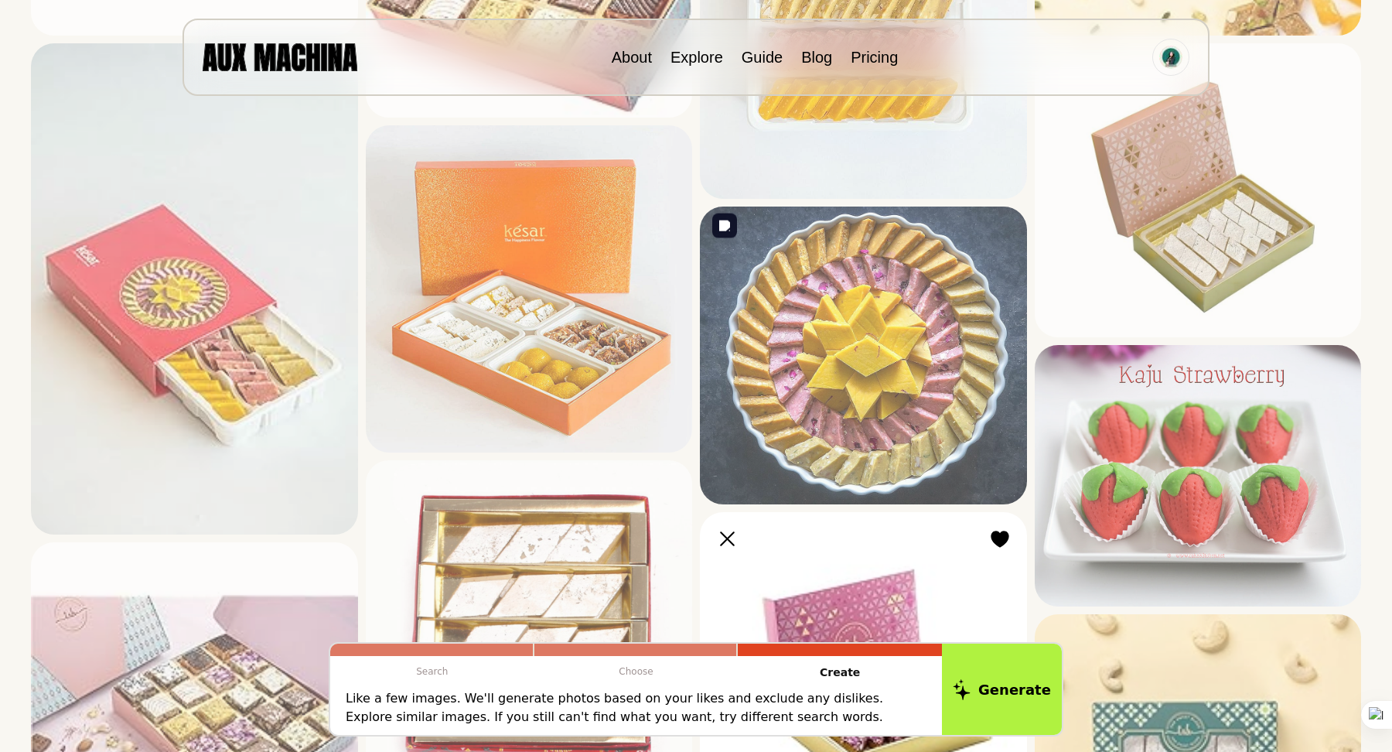
scroll to position [1525, 0]
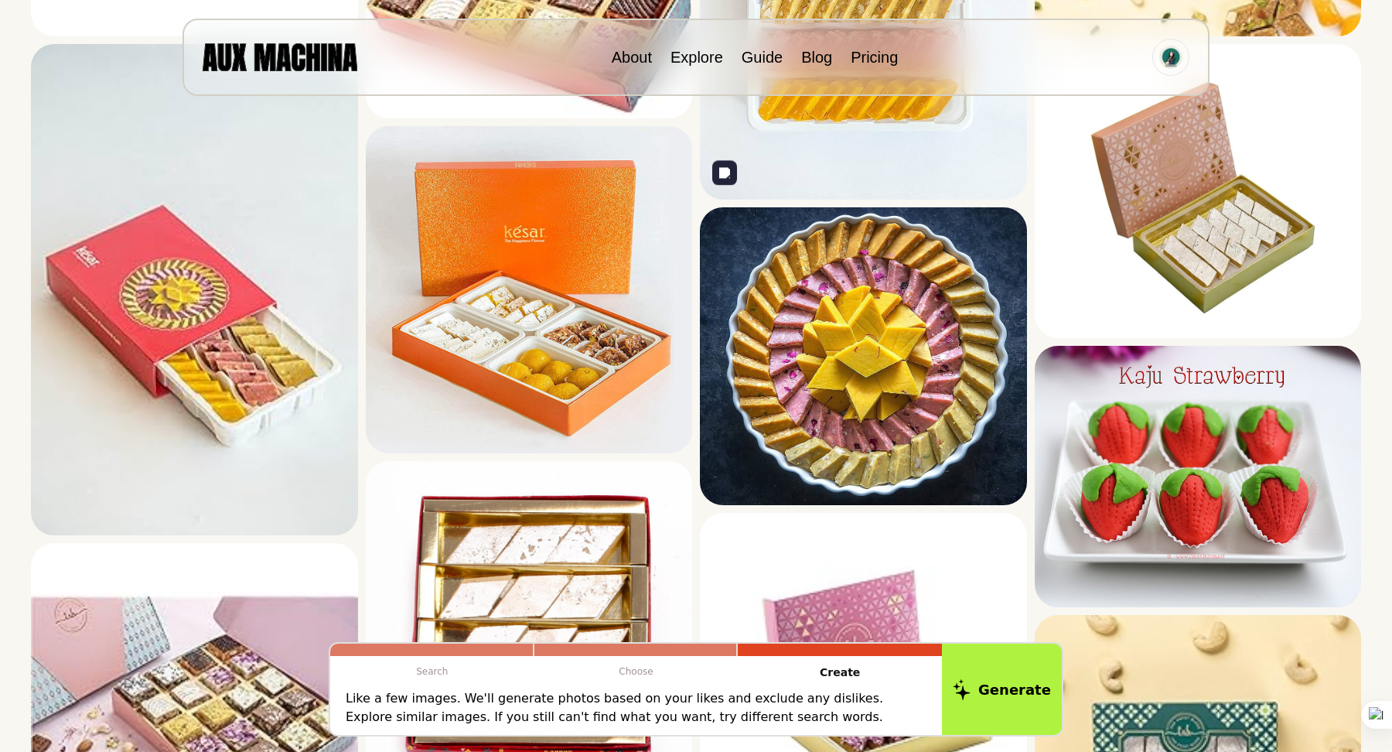
drag, startPoint x: 910, startPoint y: 323, endPoint x: 705, endPoint y: 4, distance: 380.0
click at [0, 0] on div "**********" at bounding box center [696, 765] width 1392 height 4581
